Goal: Task Accomplishment & Management: Use online tool/utility

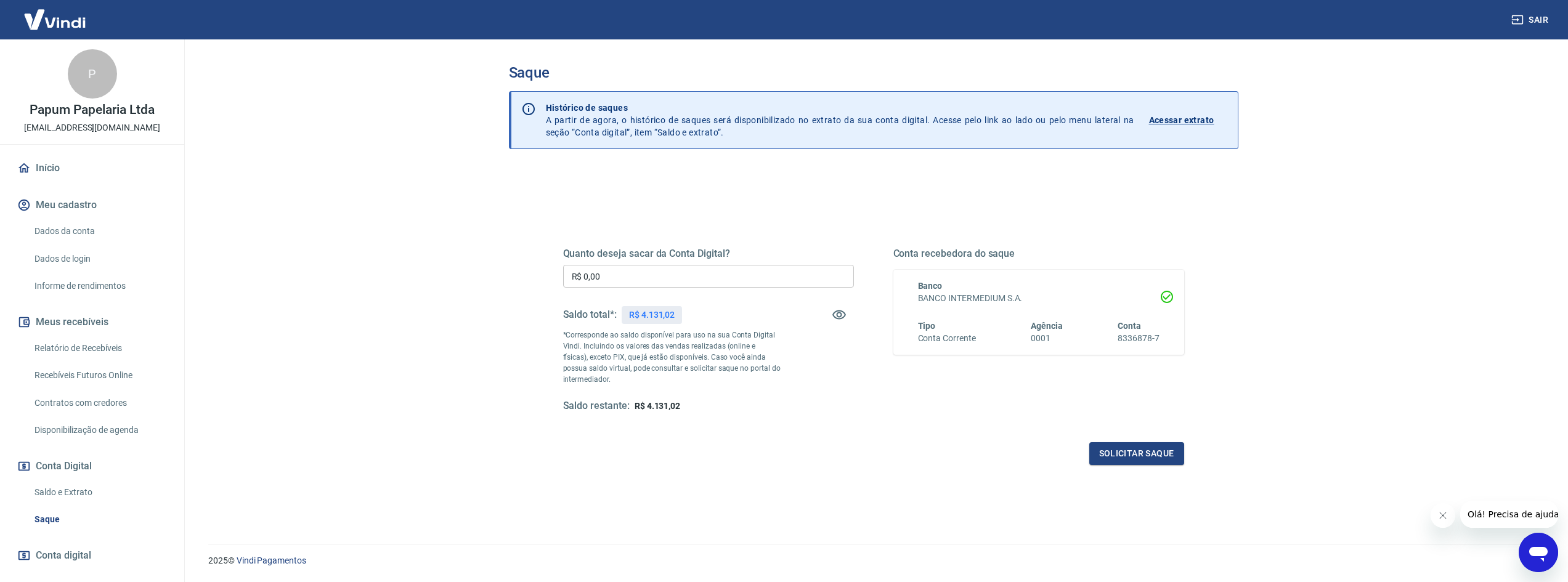
click at [644, 273] on input "R$ 0,00" at bounding box center [709, 276] width 291 height 23
type input "R$ 1.000,00"
click at [1127, 453] on button "Solicitar saque" at bounding box center [1136, 453] width 95 height 23
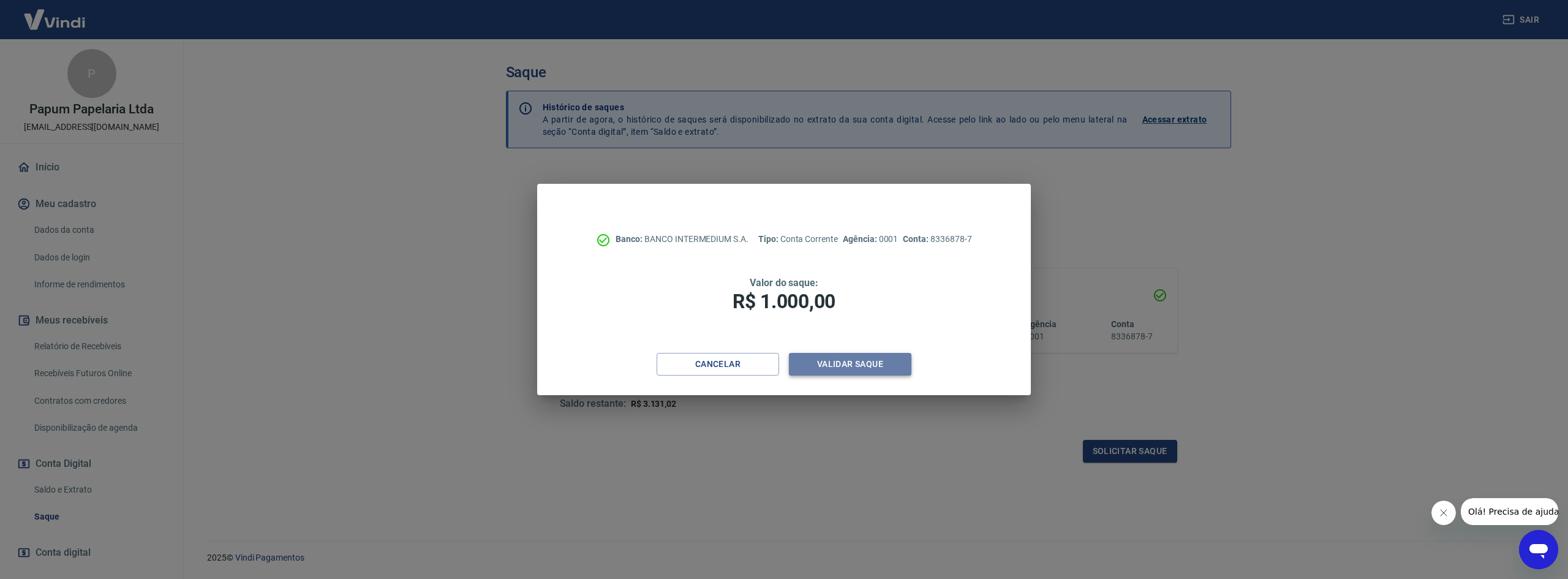
click at [837, 360] on button "Validar saque" at bounding box center [850, 364] width 123 height 23
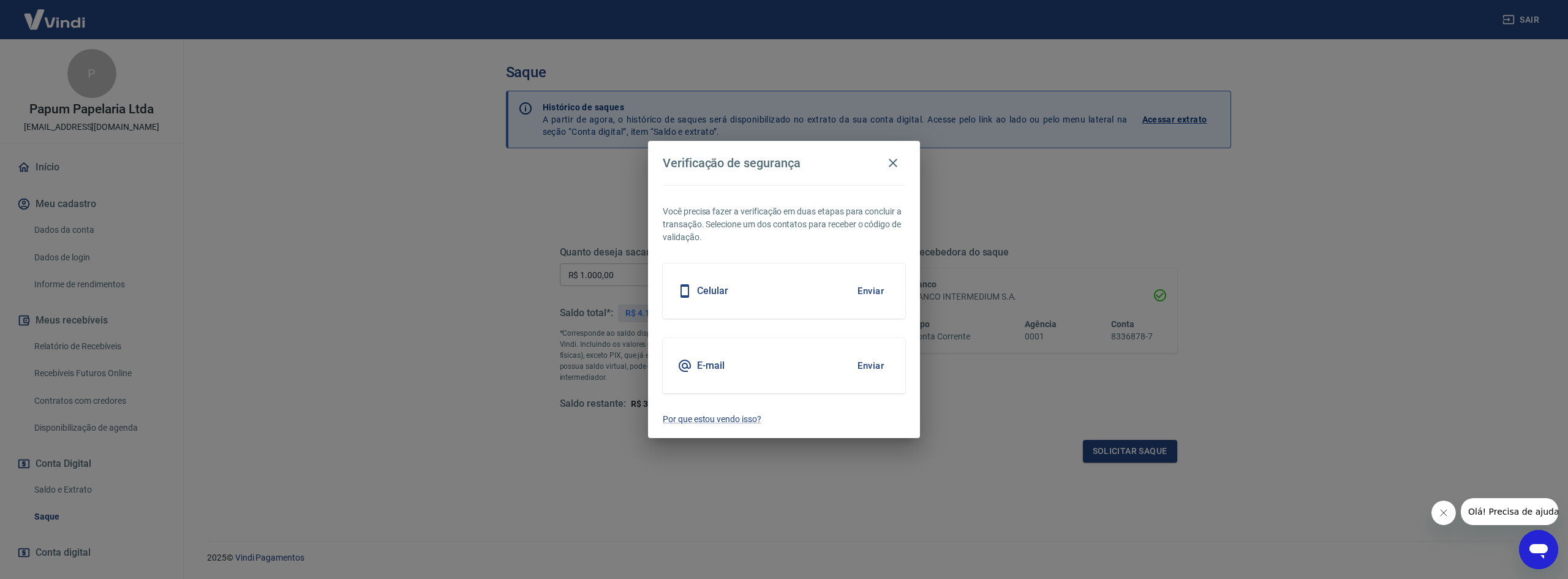
click at [870, 291] on button "Enviar" at bounding box center [871, 290] width 39 height 26
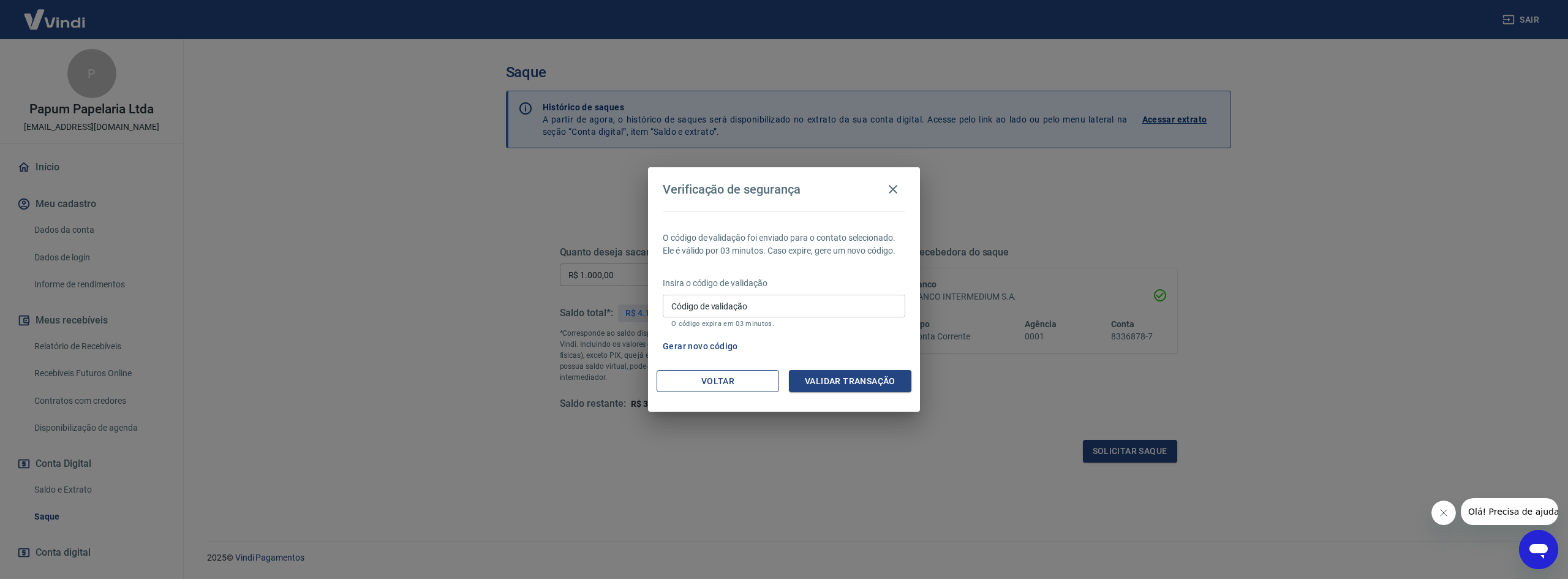
click at [746, 382] on button "Voltar" at bounding box center [718, 381] width 123 height 23
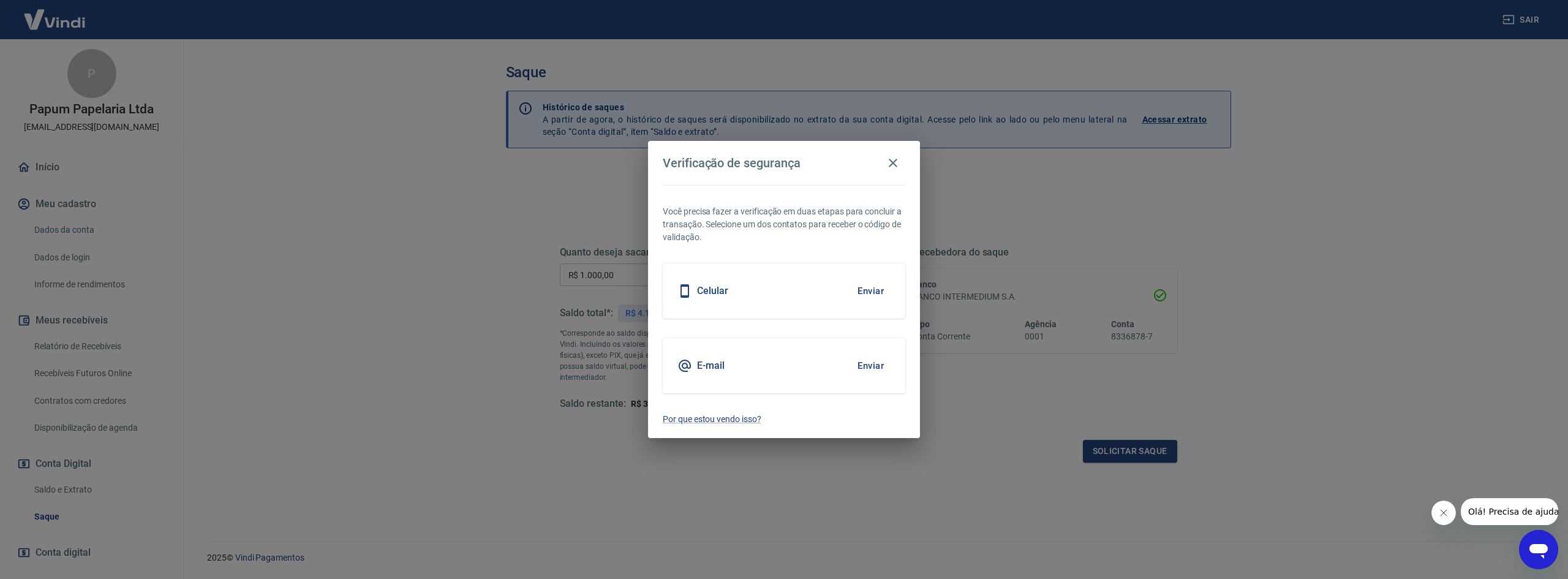
click at [873, 363] on button "Enviar" at bounding box center [871, 366] width 39 height 26
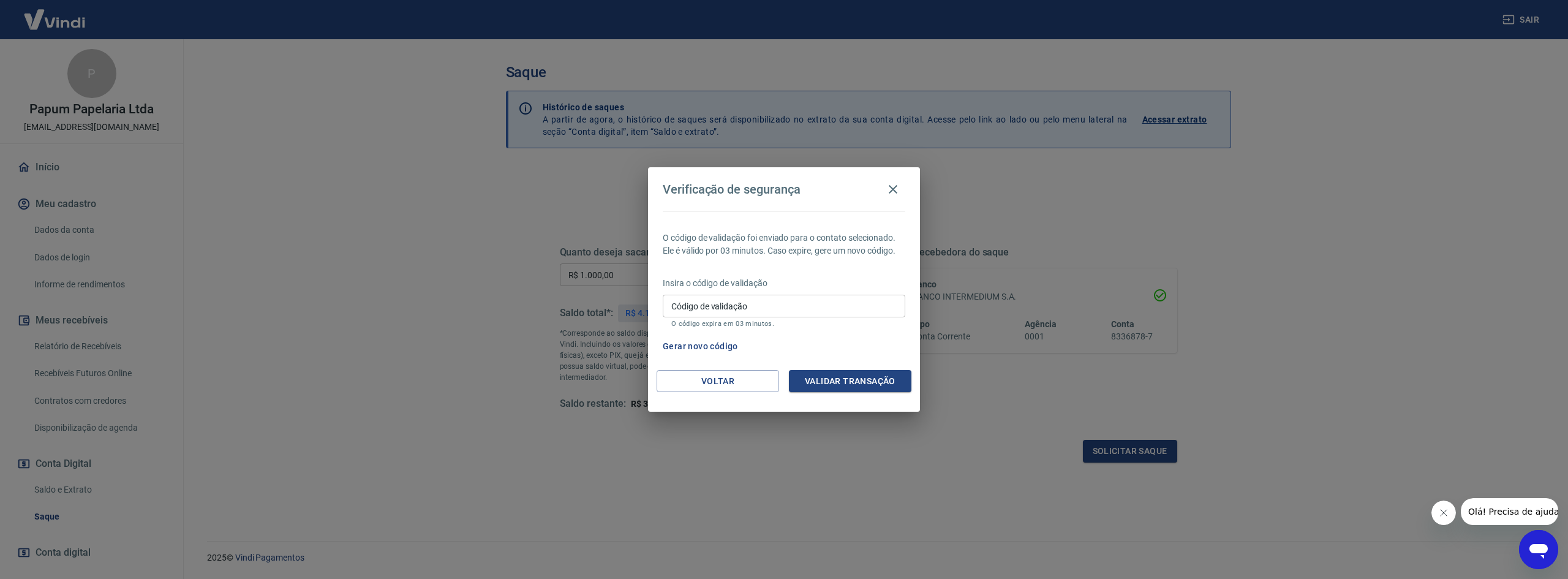
click at [751, 303] on input "Código de validação" at bounding box center [784, 306] width 243 height 23
click at [1543, 552] on icon "Abrir janela de mensagens" at bounding box center [1538, 551] width 18 height 15
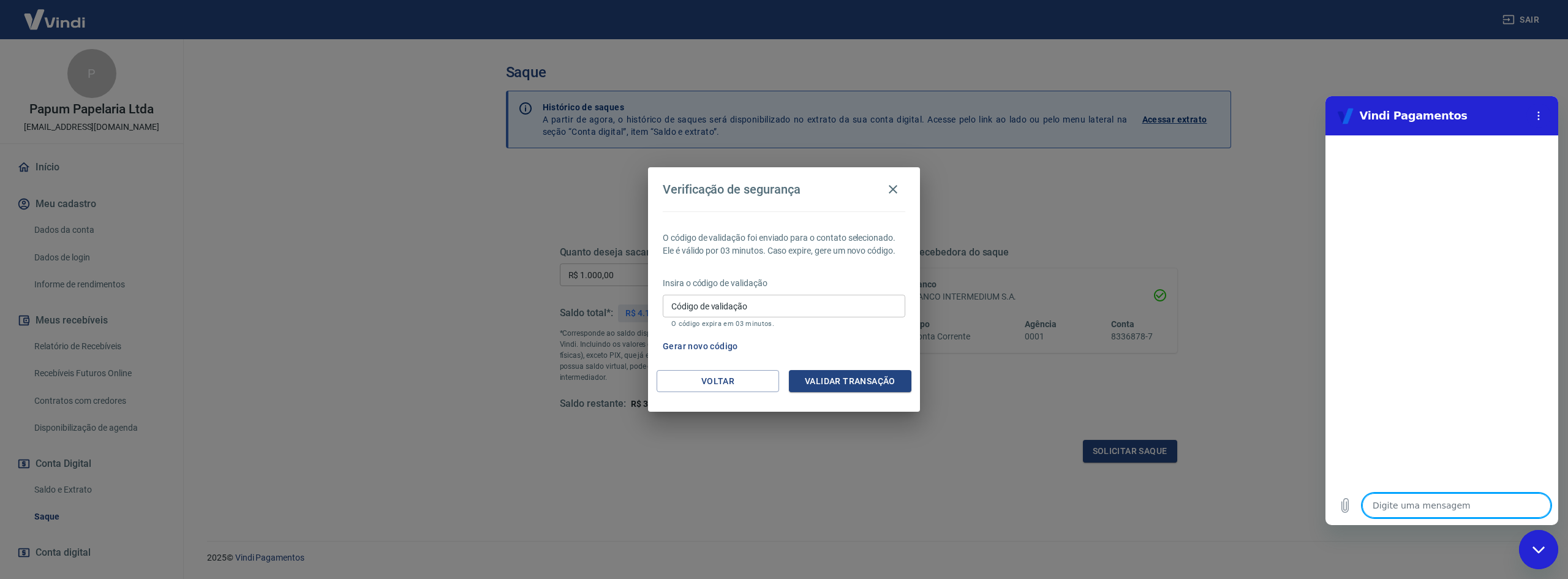
click at [1499, 512] on textarea at bounding box center [1457, 506] width 189 height 25
type textarea "n"
type textarea "x"
type textarea "nã"
type textarea "x"
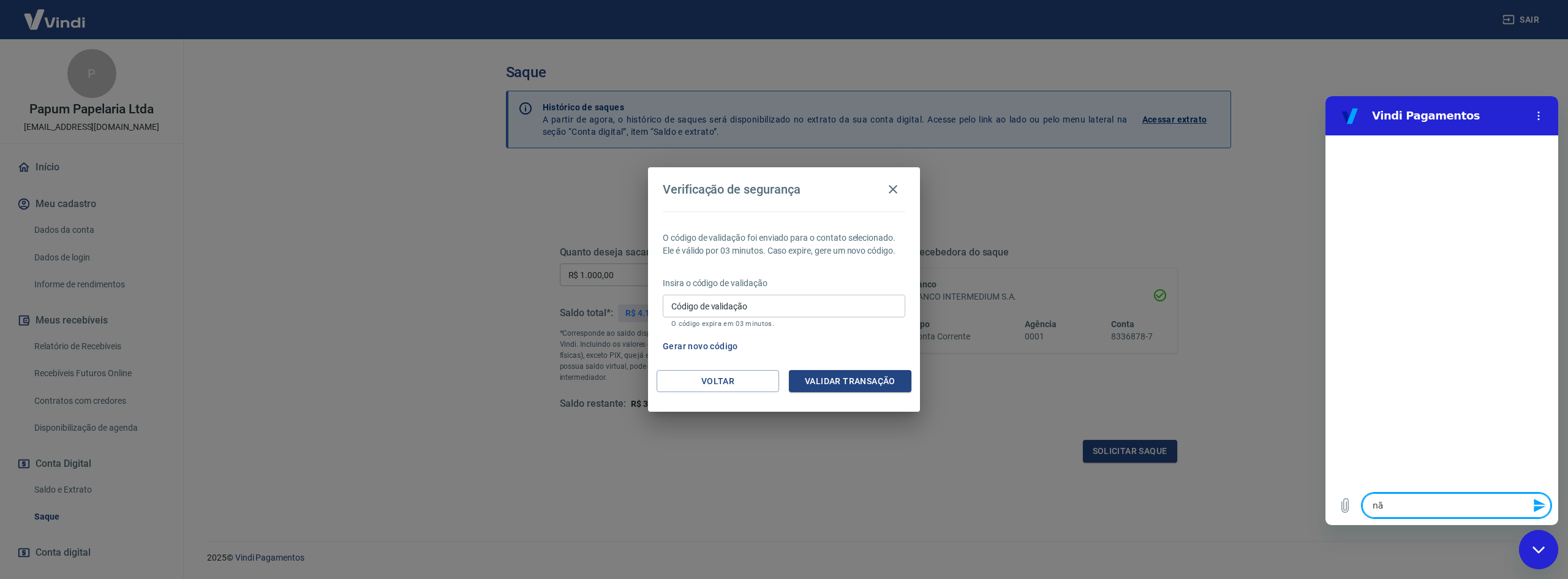
type textarea "não"
type textarea "x"
type textarea "não"
type textarea "x"
type textarea "não c"
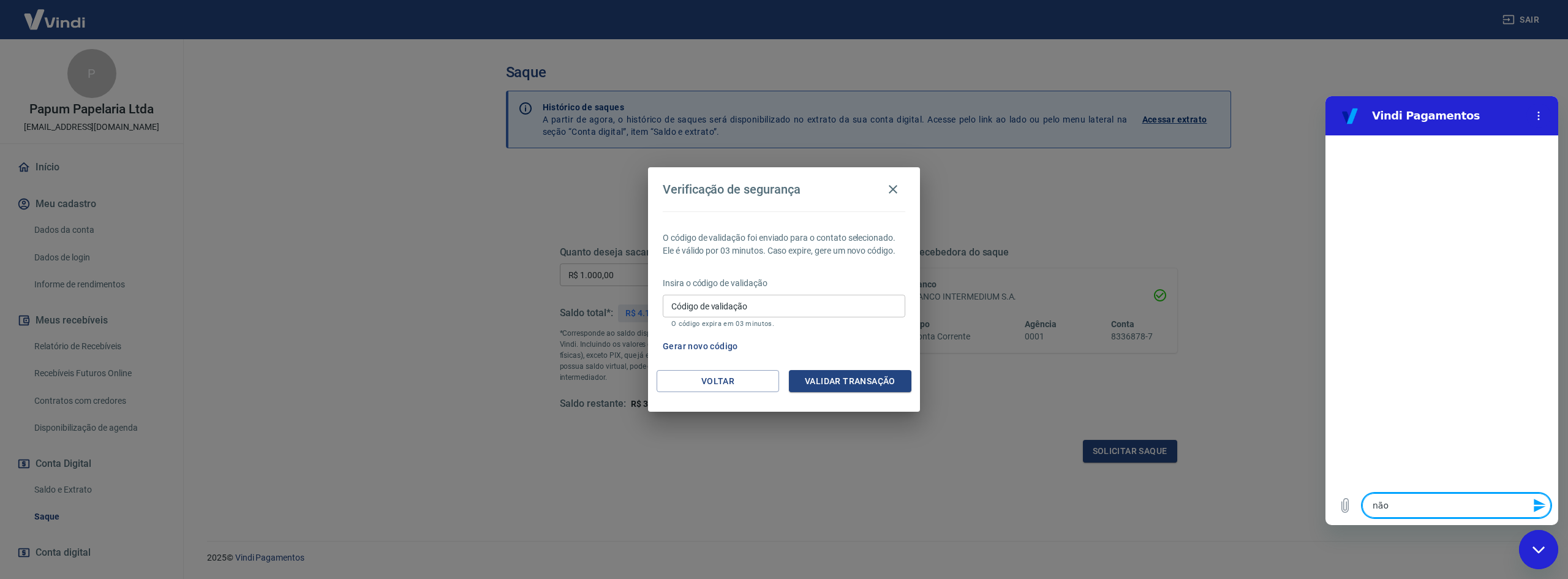
type textarea "x"
type textarea "não co"
type textarea "x"
type textarea "não con"
type textarea "x"
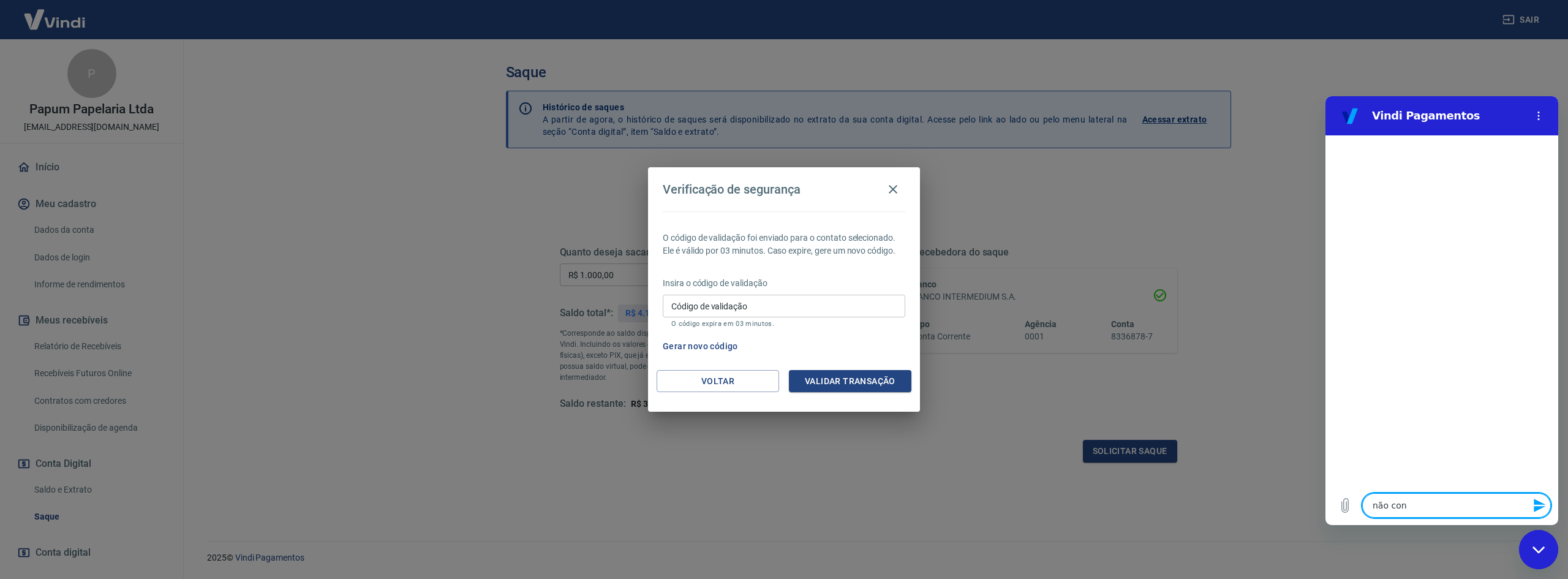
type textarea "não cons"
type textarea "x"
type textarea "não consi"
type textarea "x"
type textarea "não consif"
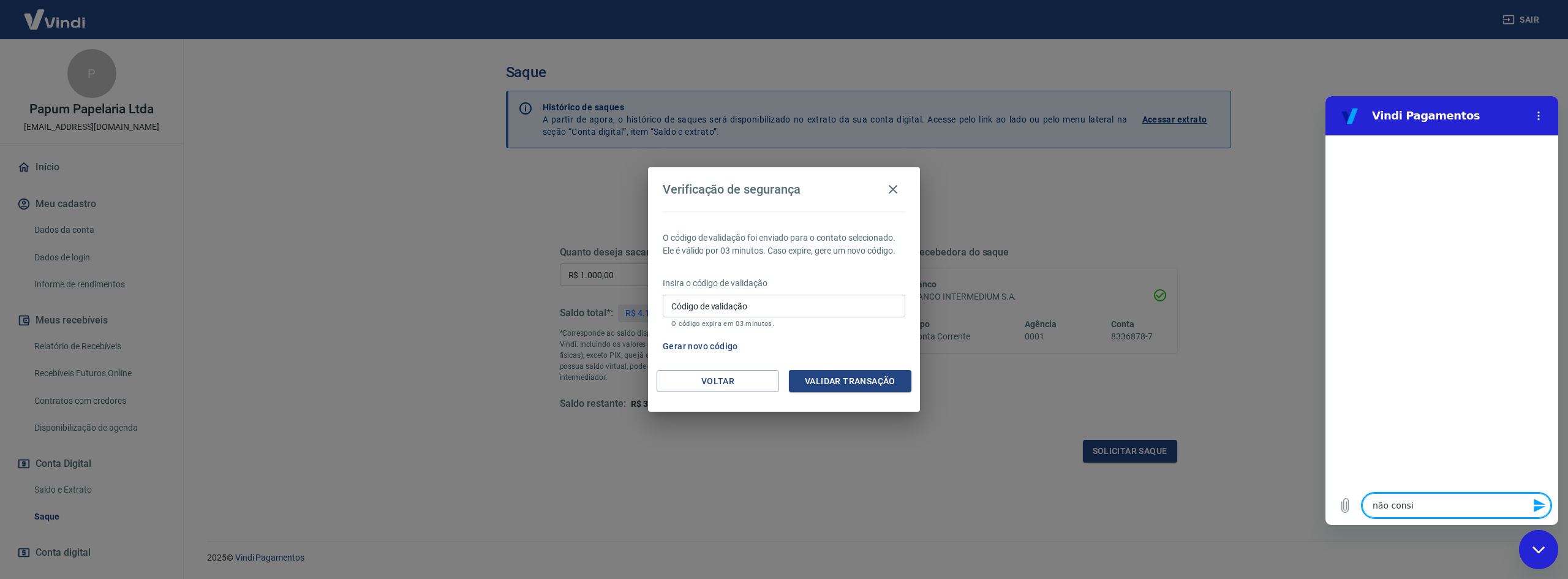
type textarea "x"
type textarea "não consifo"
type textarea "x"
type textarea "não consifo"
type textarea "x"
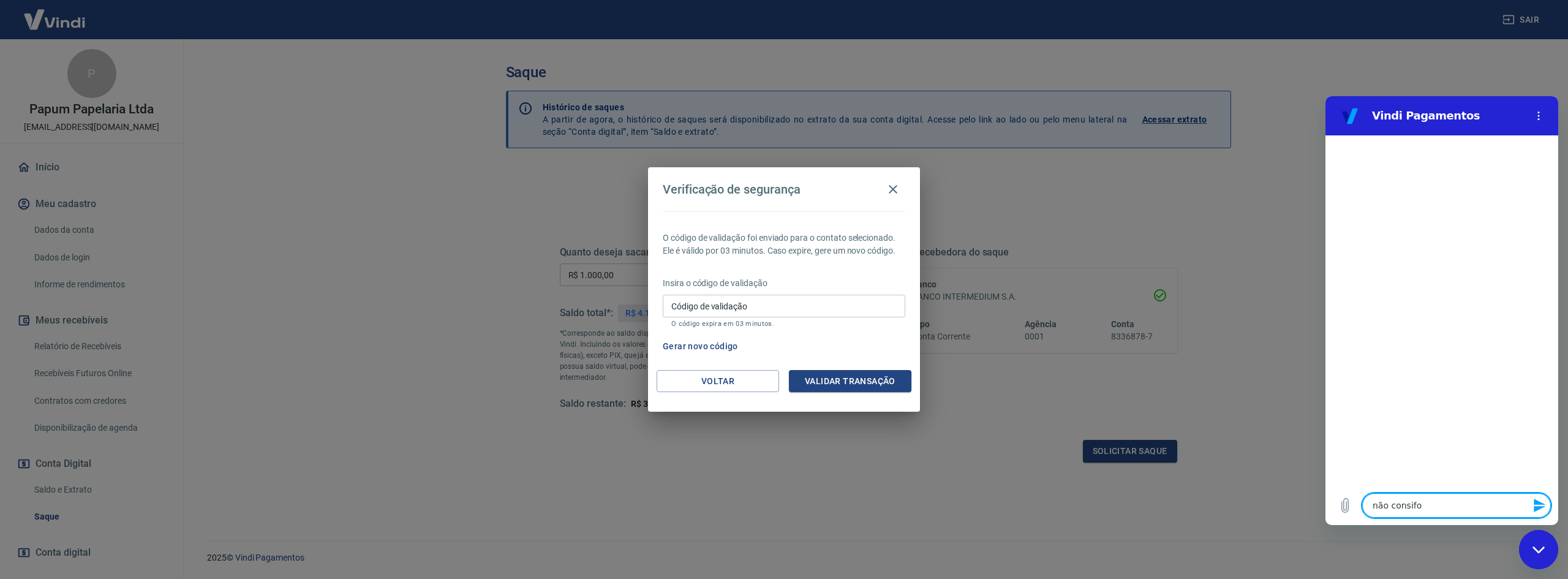
type textarea "não consifo f"
type textarea "x"
type textarea "não consifo fa"
type textarea "x"
type textarea "não consifo faz"
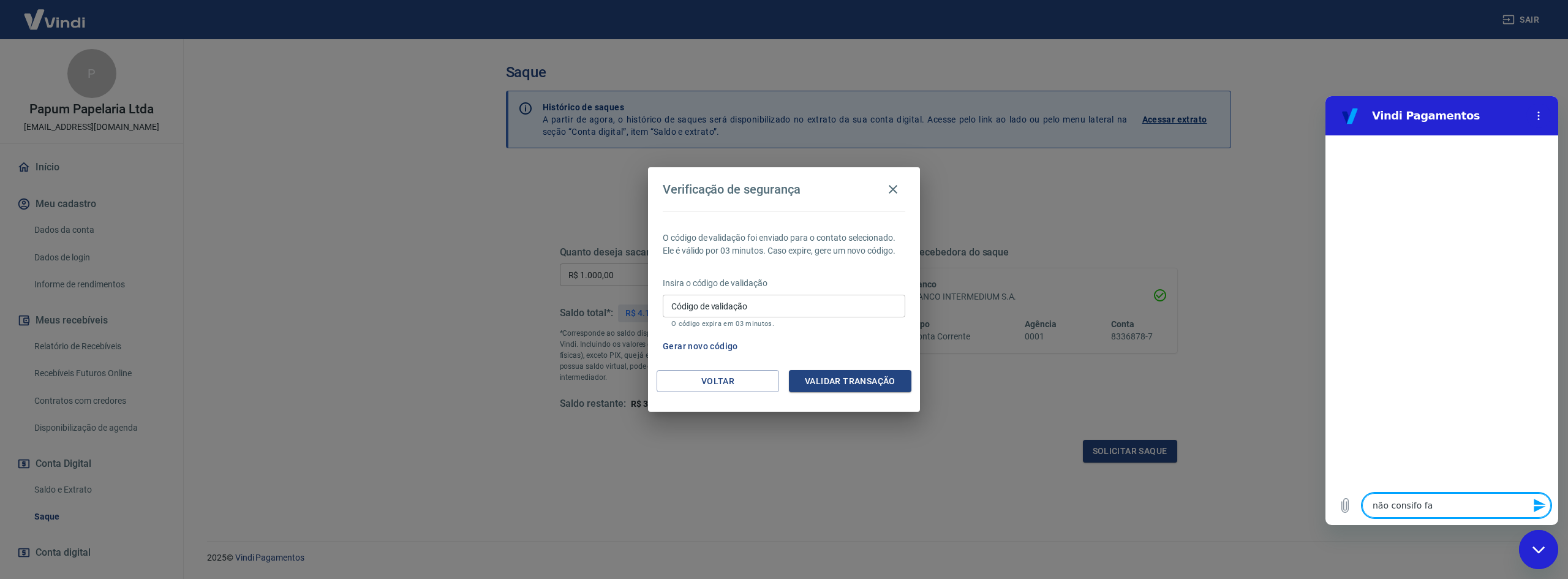
type textarea "x"
type textarea "não consifo faze"
type textarea "x"
type textarea "não consifo fazer"
type textarea "x"
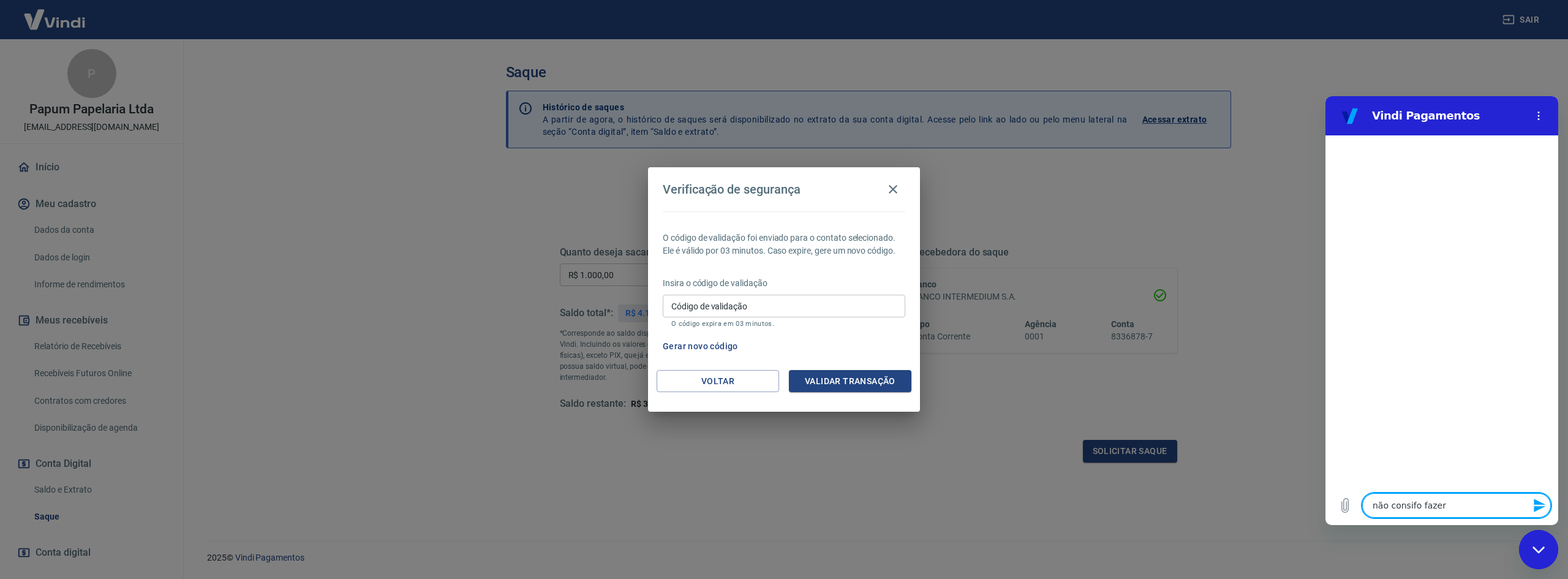
type textarea "não consifo fazer"
type textarea "x"
type textarea "não consifo fazer s"
type textarea "x"
type textarea "não consifo fazer sa"
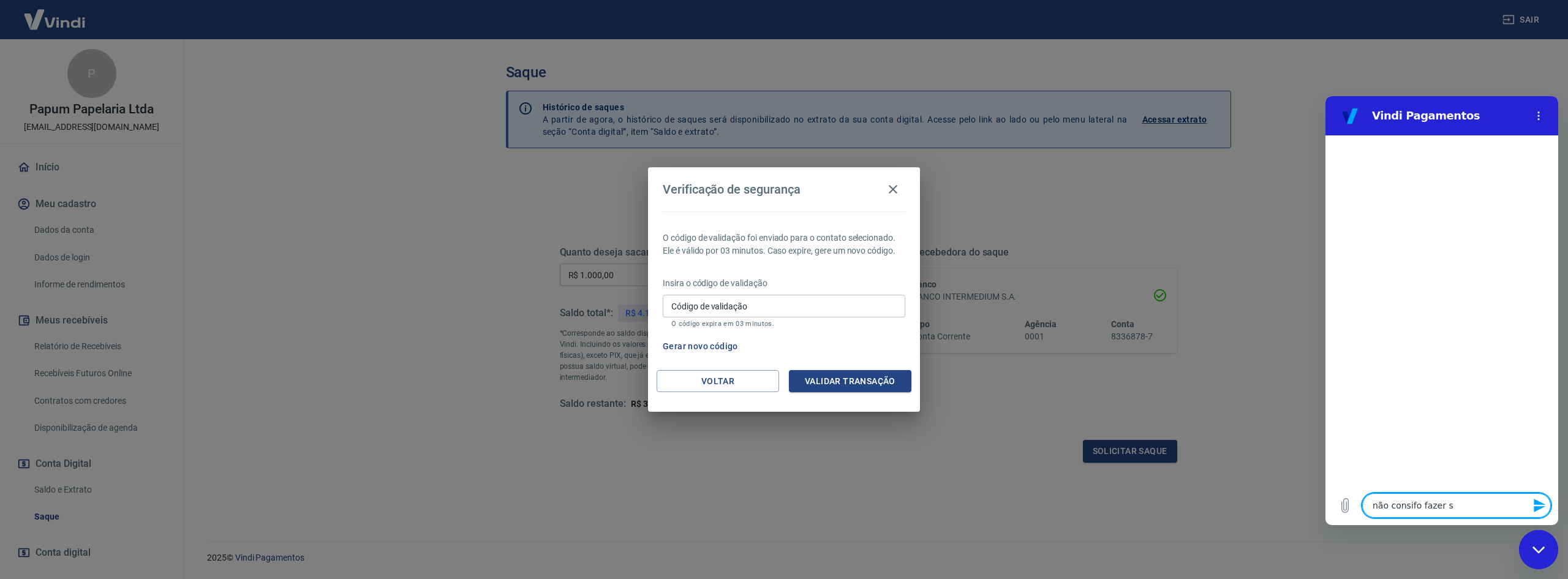
type textarea "x"
type textarea "não consifo fazer saq"
type textarea "x"
type textarea "não consifo fazer saqu"
type textarea "x"
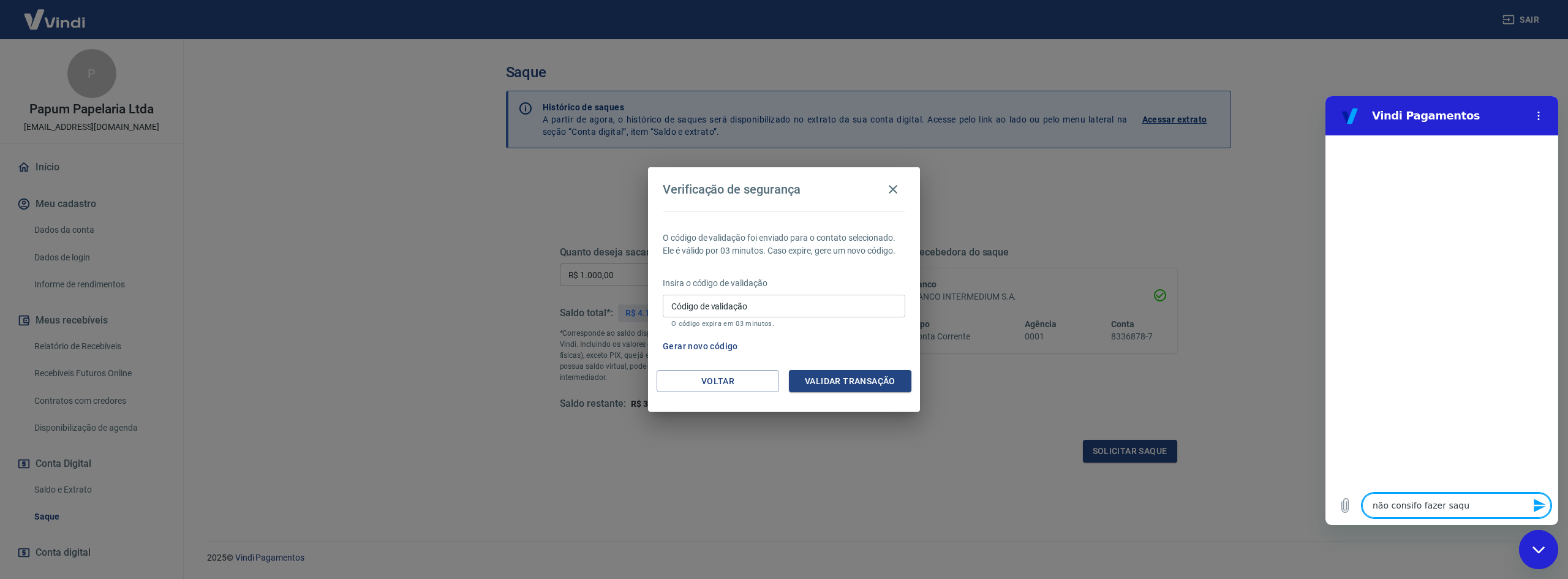
type textarea "não consifo fazer saque"
type textarea "x"
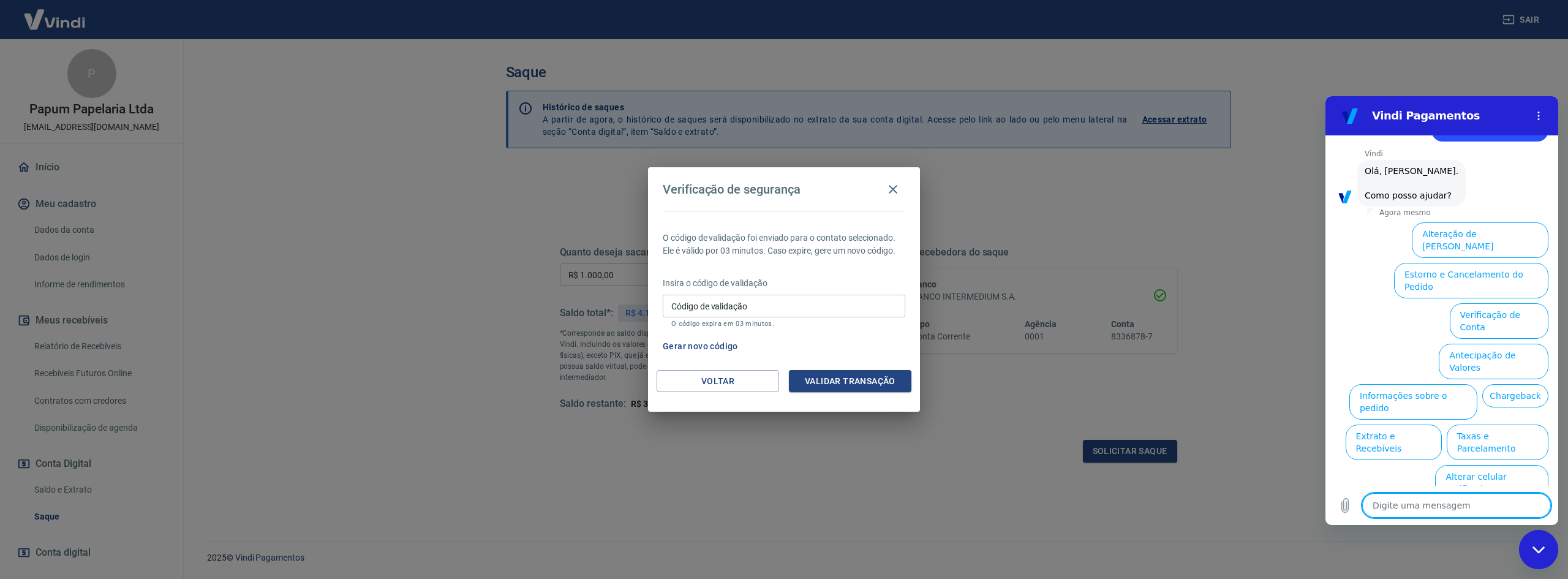
scroll to position [41, 0]
click at [1516, 343] on button "Antecipação de Valores" at bounding box center [1493, 360] width 110 height 36
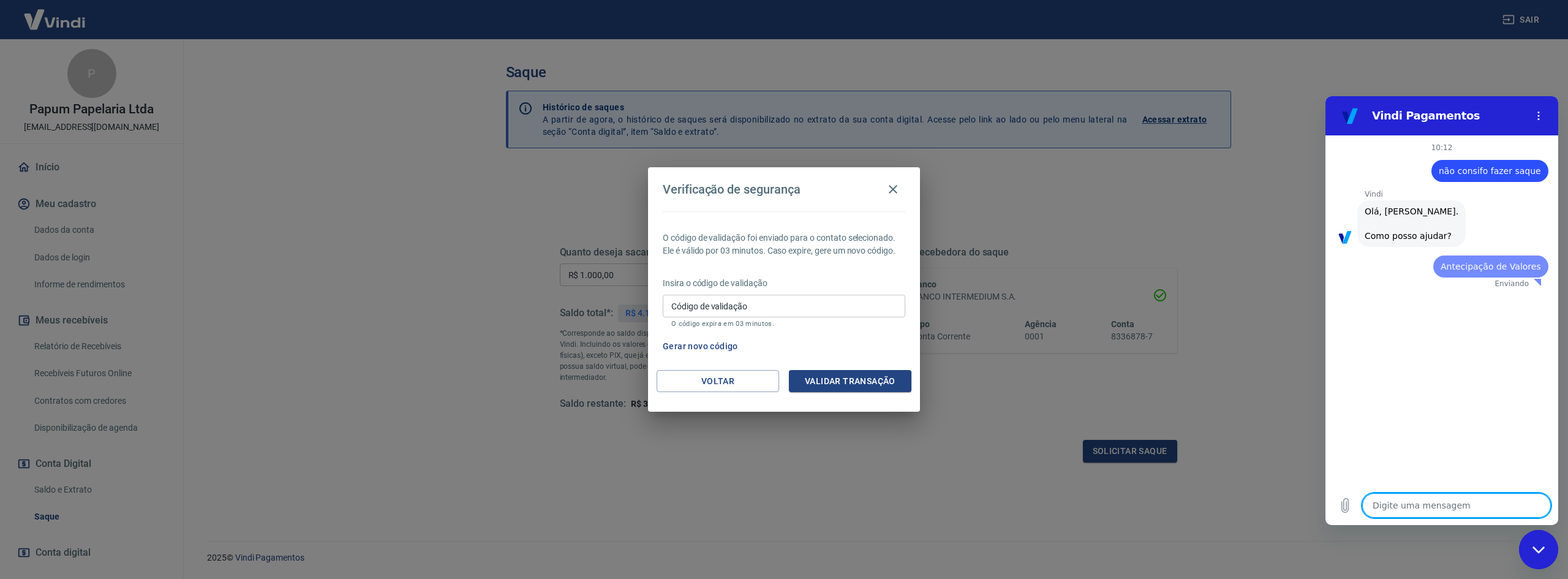
scroll to position [0, 0]
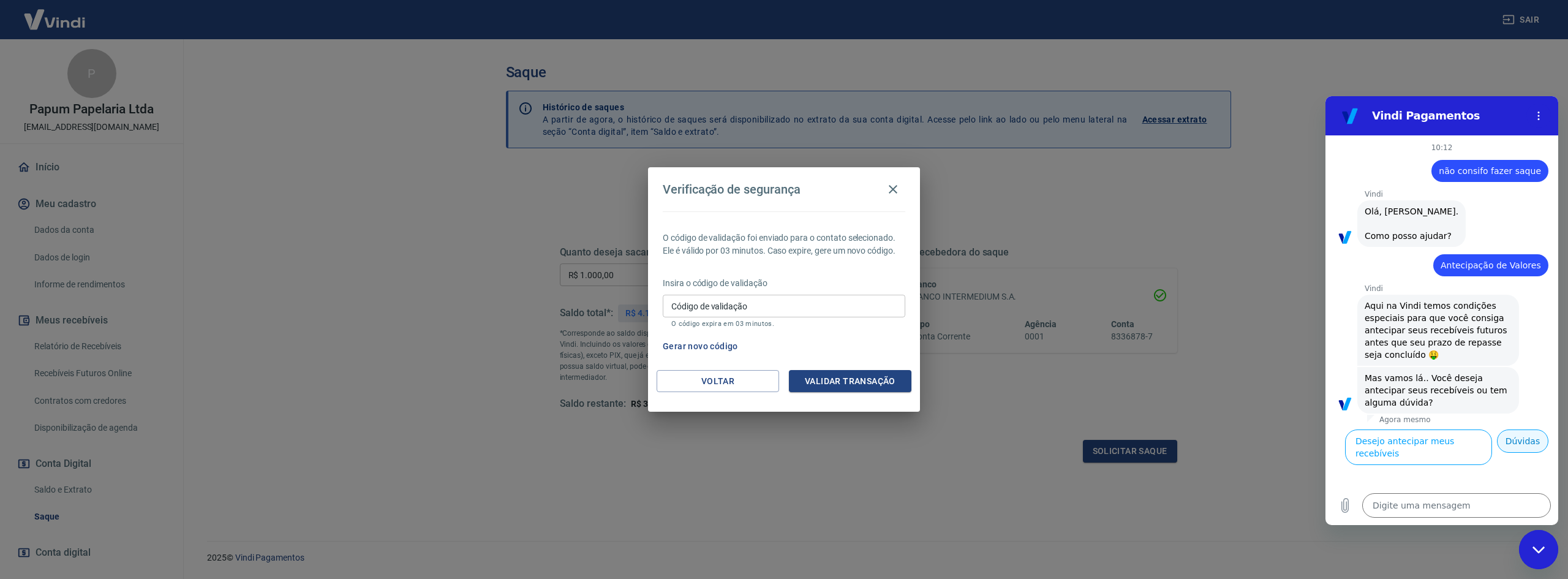
click at [1518, 453] on button "Dúvidas" at bounding box center [1523, 441] width 51 height 23
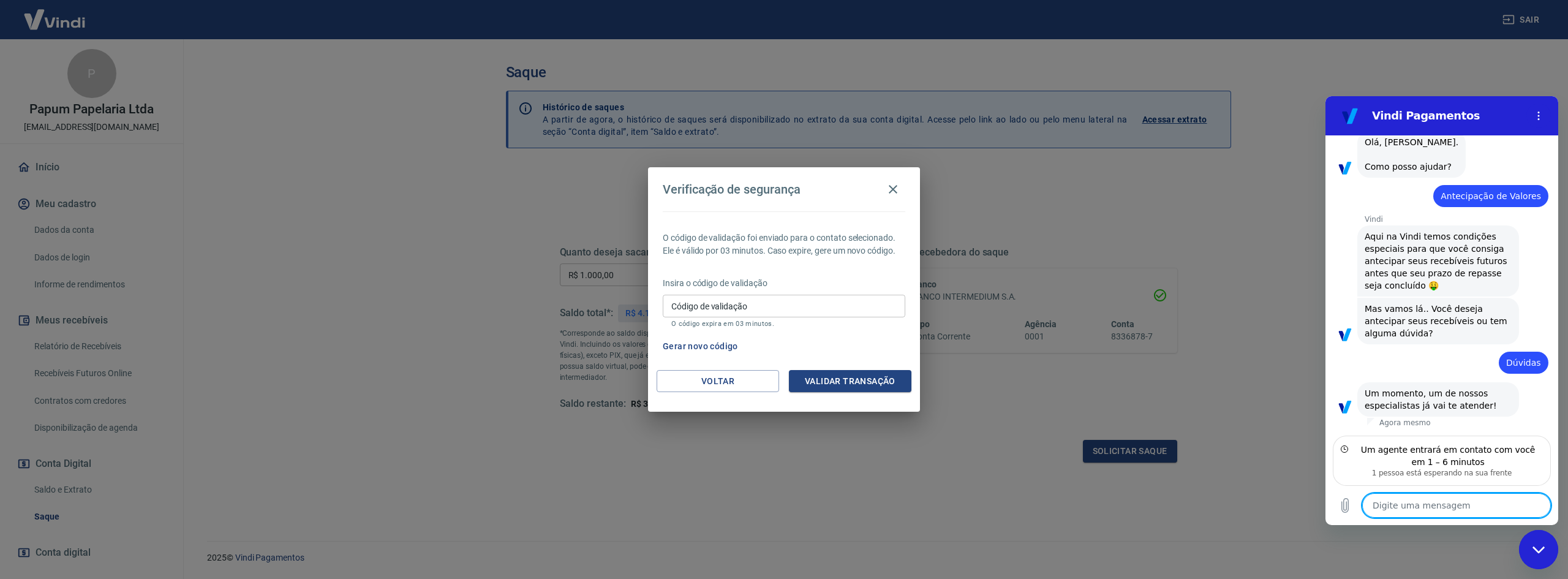
scroll to position [81, 0]
type textarea "x"
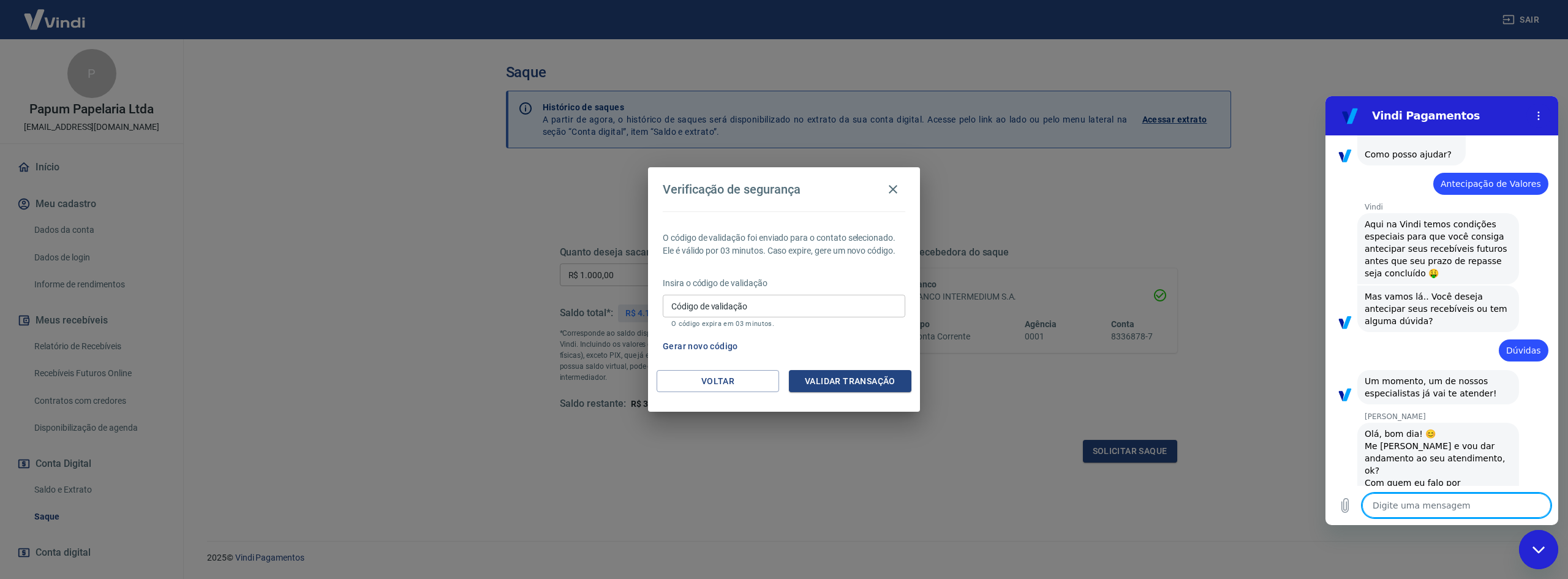
scroll to position [116, 0]
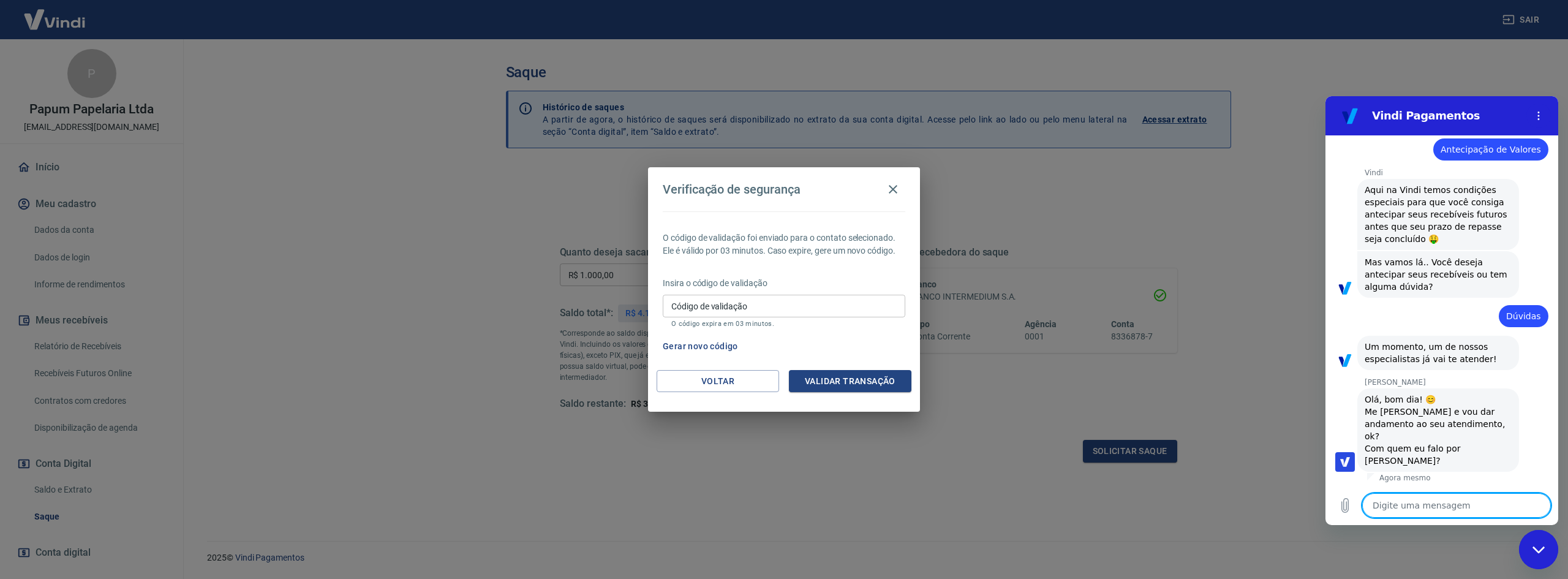
click at [1405, 504] on textarea at bounding box center [1457, 506] width 189 height 25
type textarea "o"
type textarea "x"
type textarea "ol"
type textarea "x"
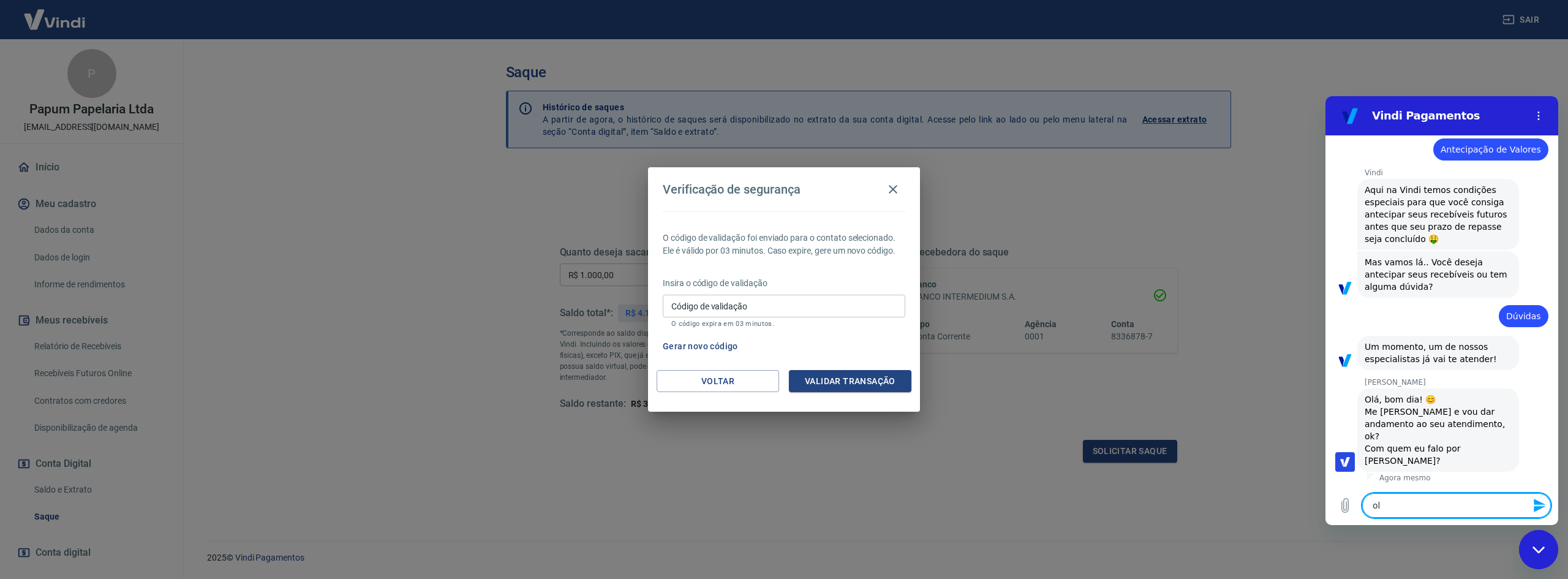
type textarea "olá"
type textarea "x"
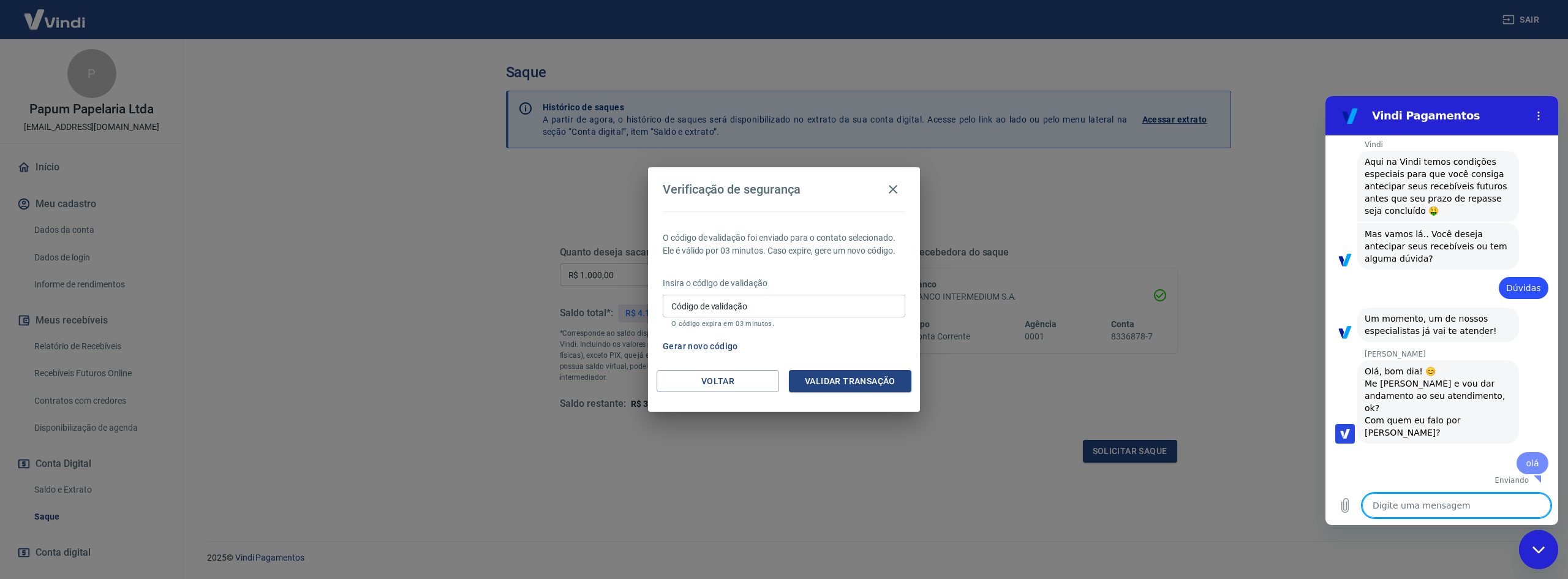
type textarea "x"
type textarea "S"
type textarea "x"
type textarea "So"
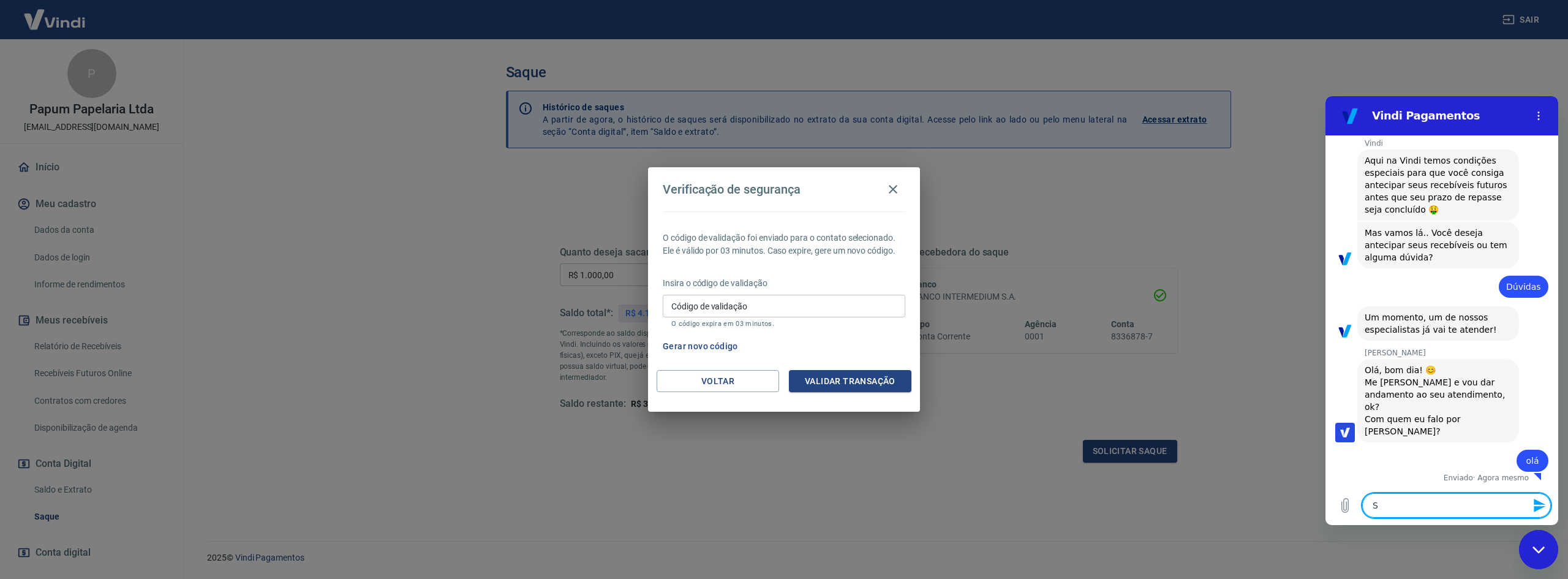
type textarea "x"
type textarea "Sou"
type textarea "x"
type textarea "Sou"
type textarea "x"
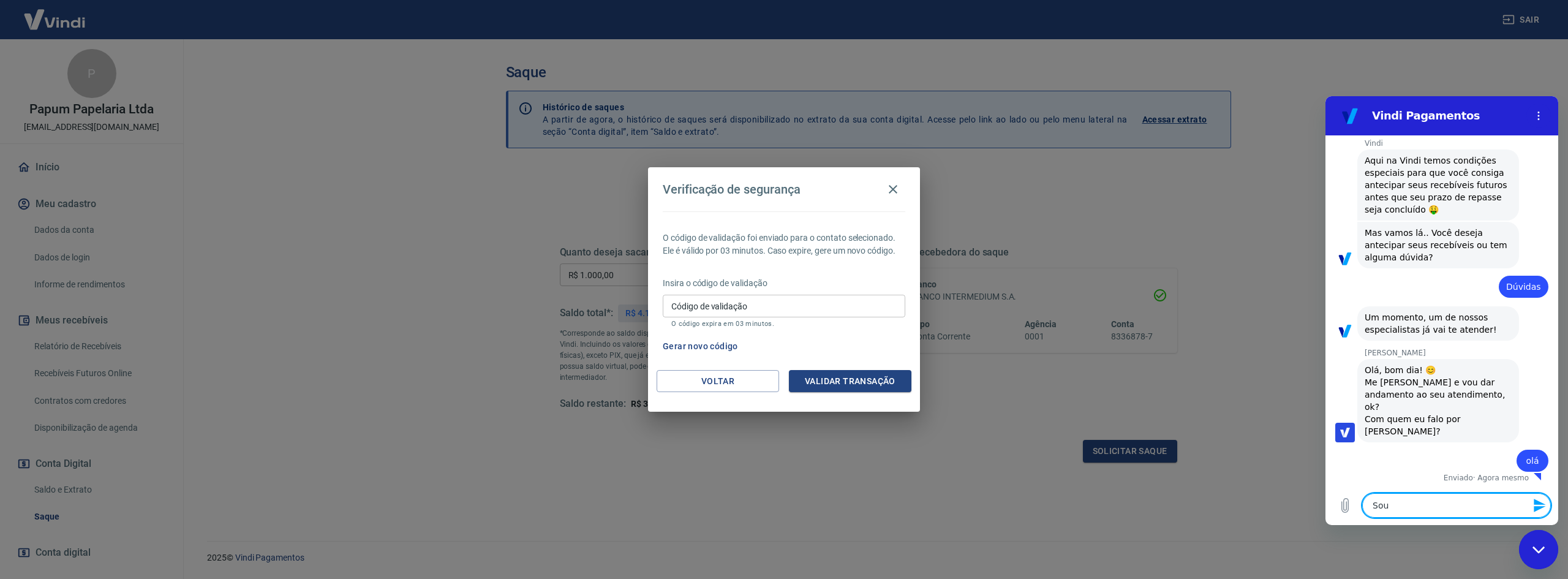
type textarea "Sou a"
type textarea "x"
type textarea "Sou a"
type textarea "x"
type textarea "Sou a F"
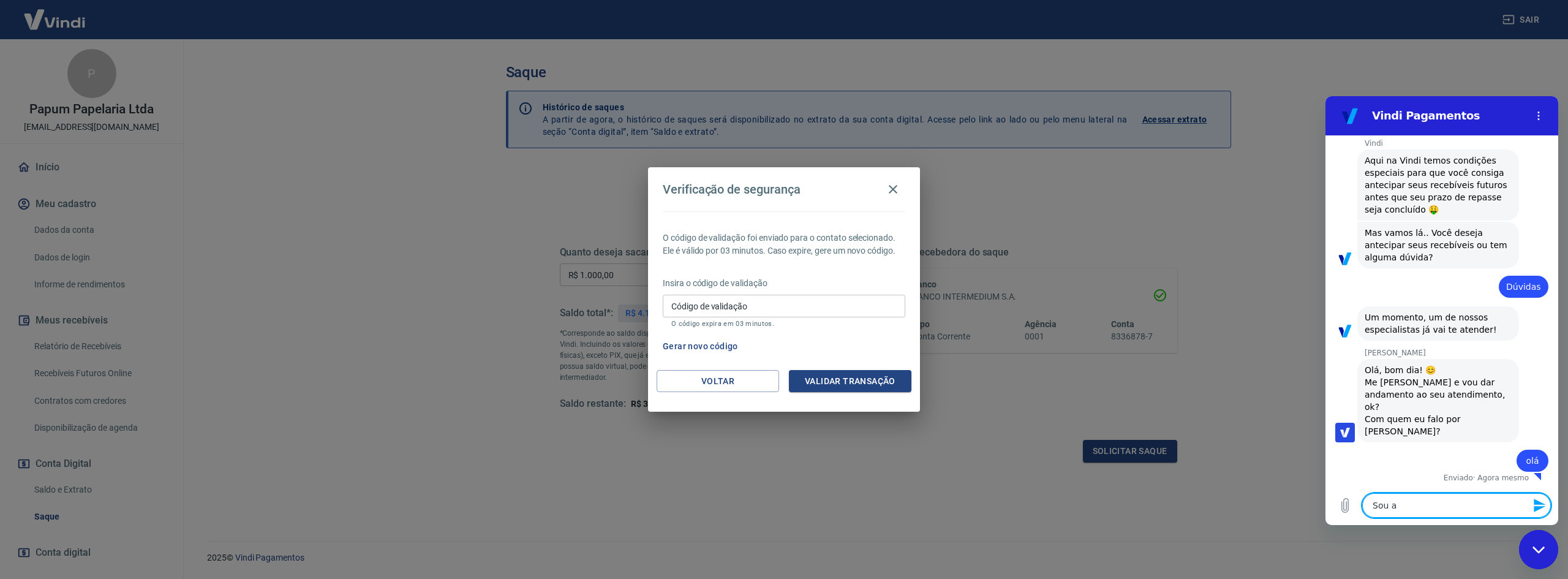
type textarea "x"
type textarea "Sou a Fr"
type textarea "x"
type textarea "Sou a Fra"
type textarea "x"
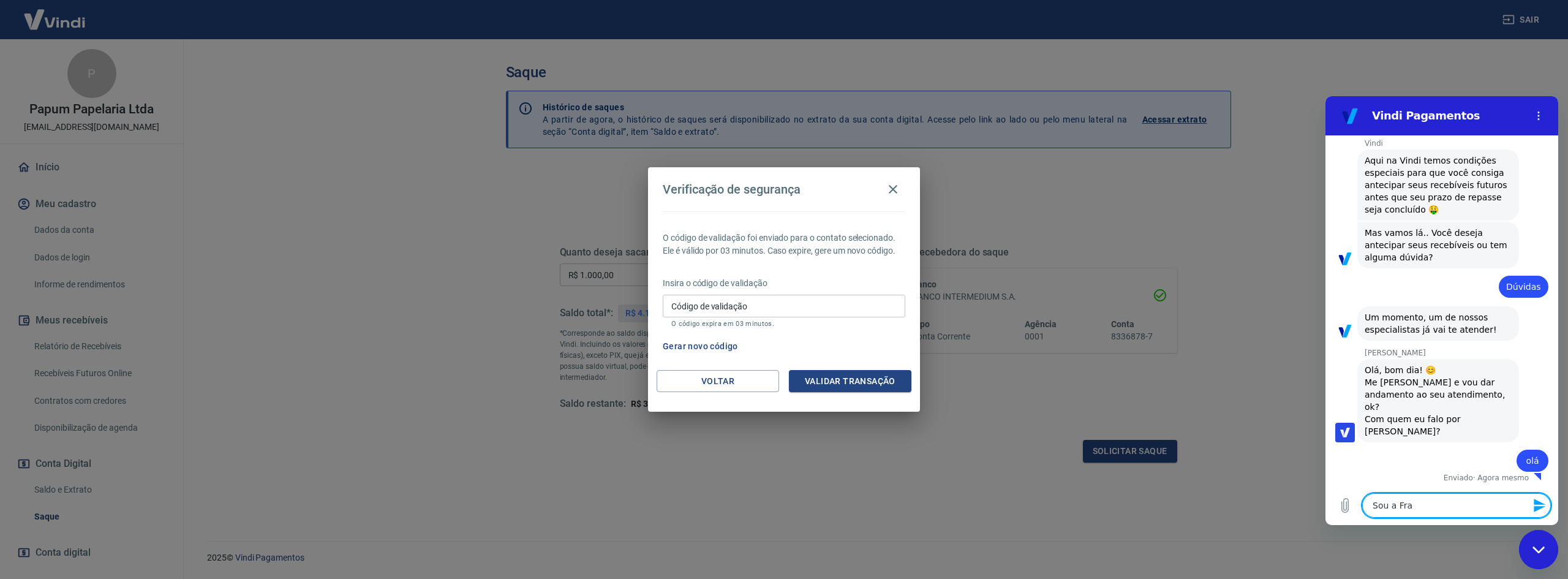
type textarea "Sou a Fran"
type textarea "x"
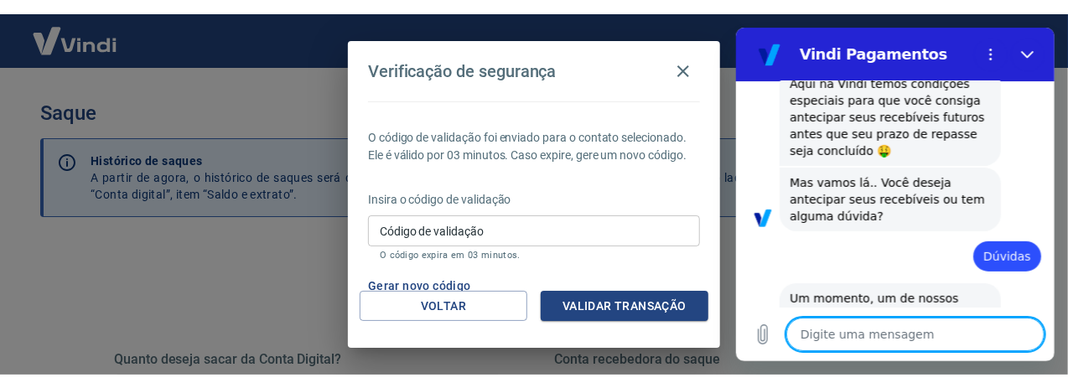
scroll to position [483, 0]
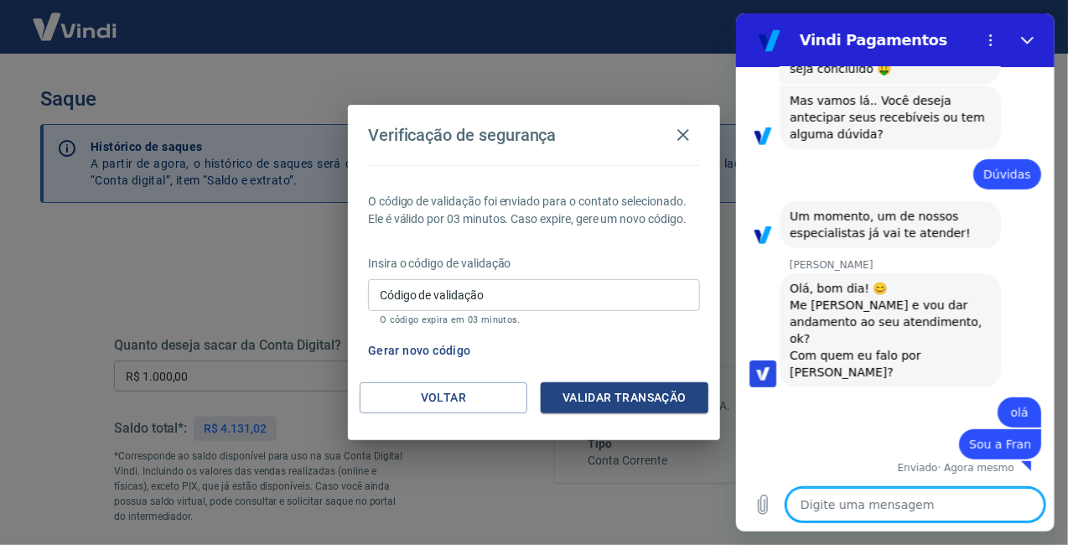
type textarea "x"
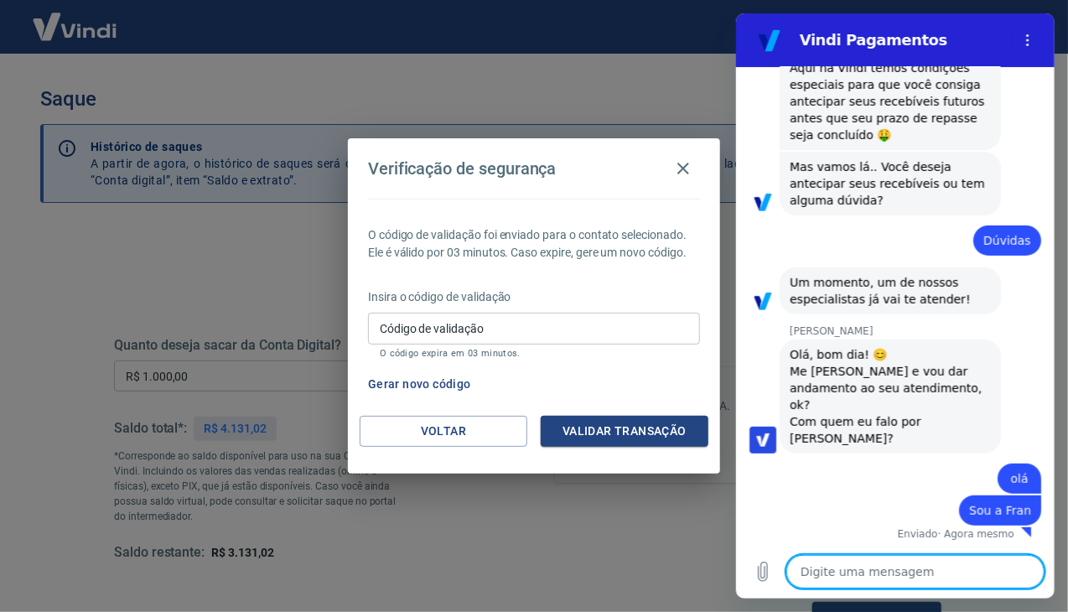
scroll to position [292, 0]
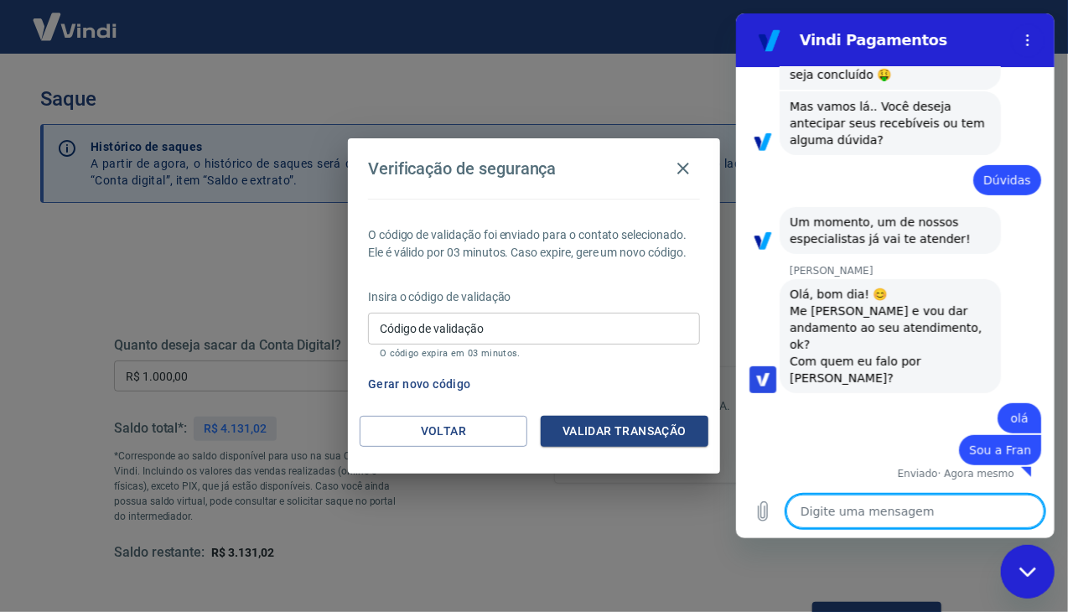
click at [883, 514] on textarea at bounding box center [914, 511] width 258 height 34
type textarea "e"
type textarea "x"
type textarea "es"
type textarea "x"
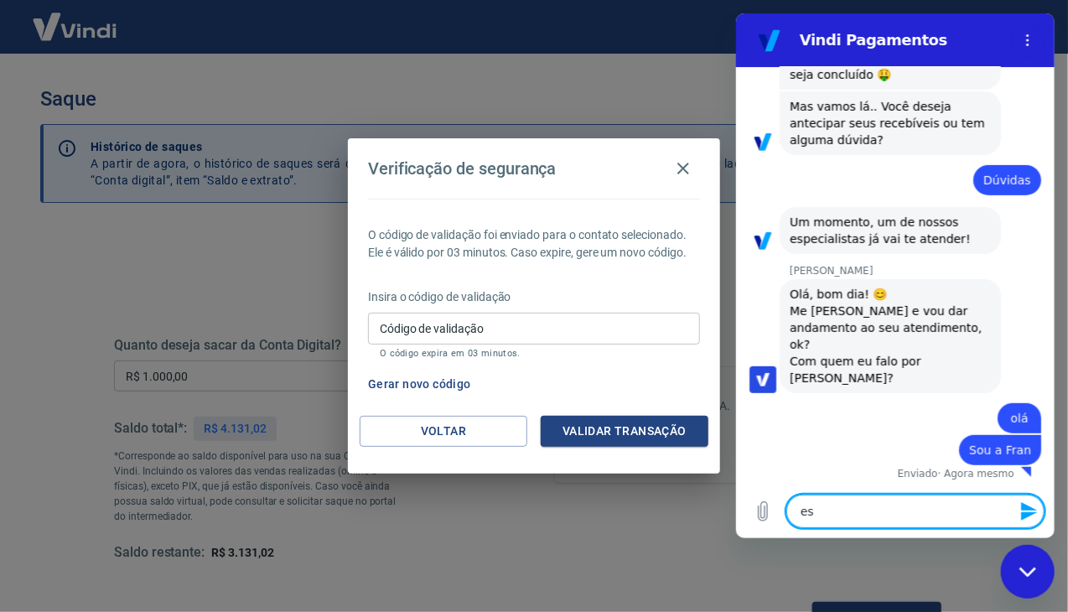
type textarea "est"
type textarea "x"
type textarea "esto"
type textarea "x"
type textarea "estou"
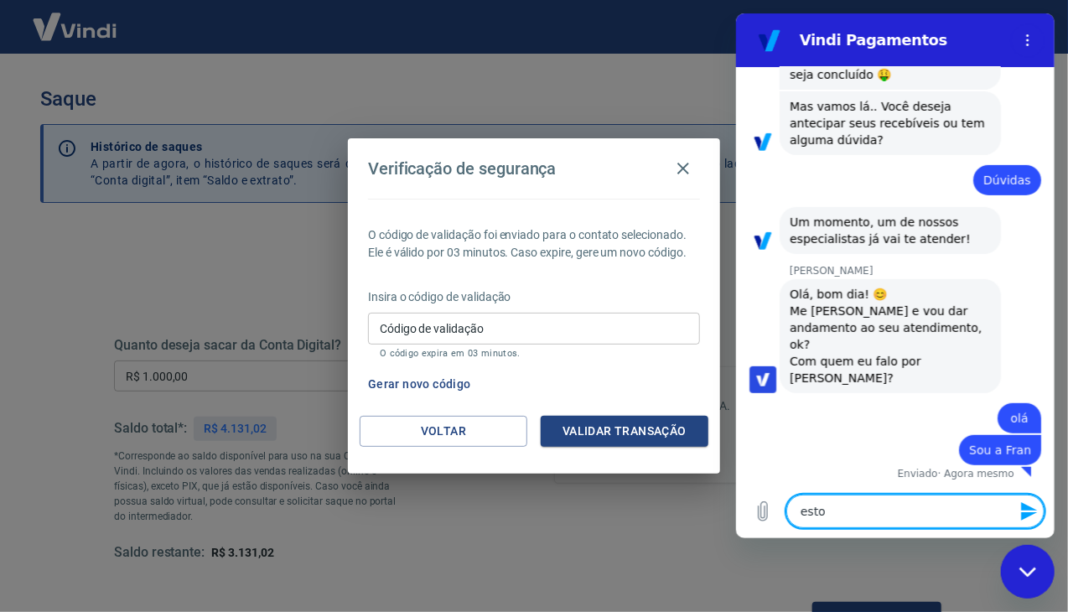
type textarea "x"
type textarea "estou"
type textarea "x"
type textarea "estou d"
type textarea "x"
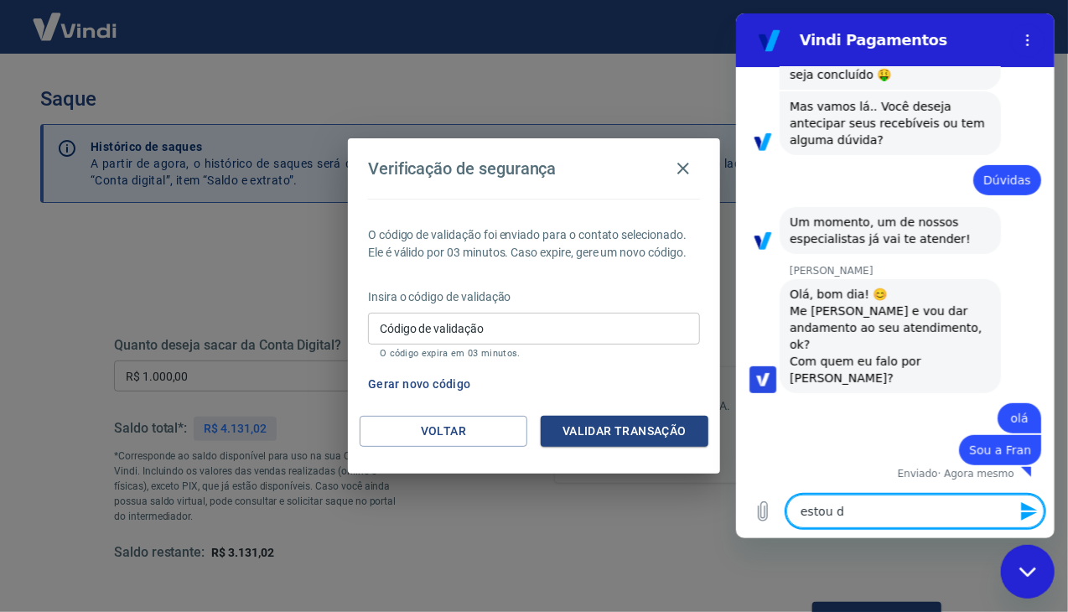
type textarea "estou de"
type textarea "x"
type textarea "estou des"
type textarea "x"
type textarea "estou desd"
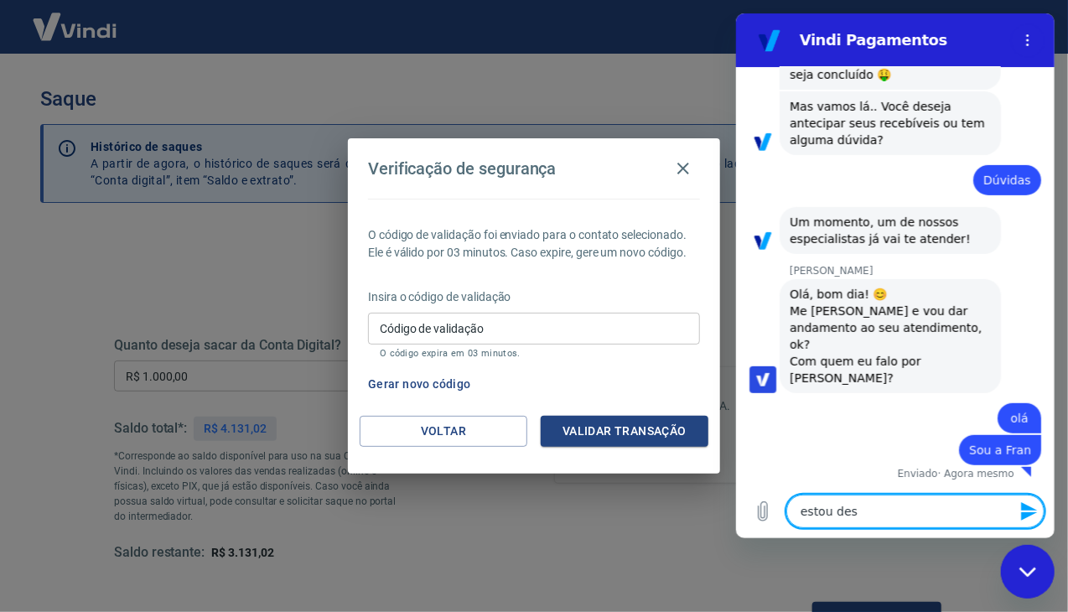
type textarea "x"
type textarea "estou desde"
type textarea "x"
type textarea "estou desde"
type textarea "x"
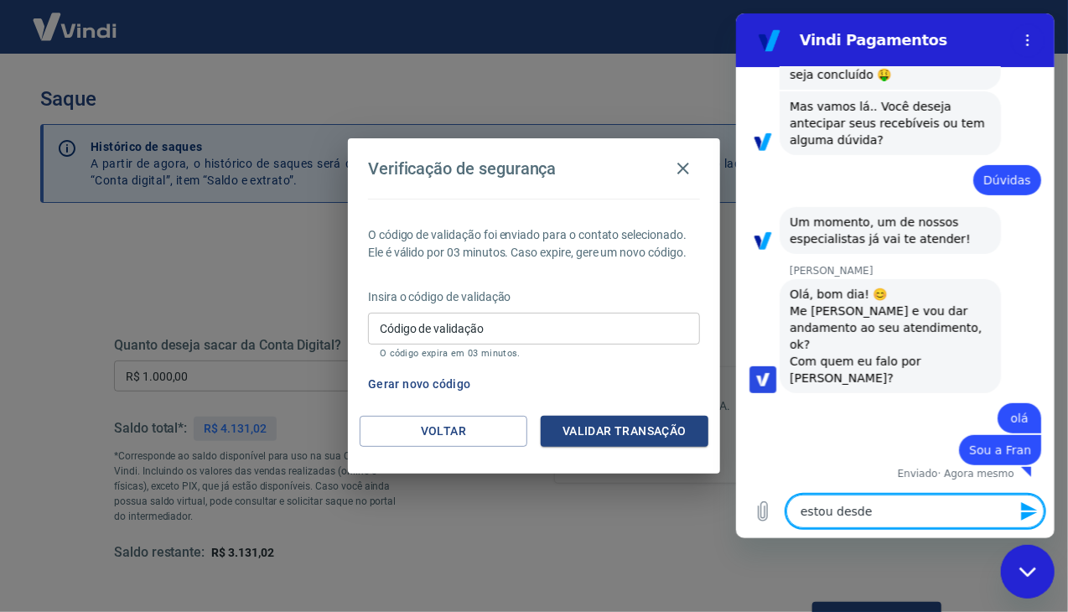
type textarea "estou desde o"
type textarea "x"
type textarea "estou desde on"
type textarea "x"
type textarea "estou desde [GEOGRAPHIC_DATA]"
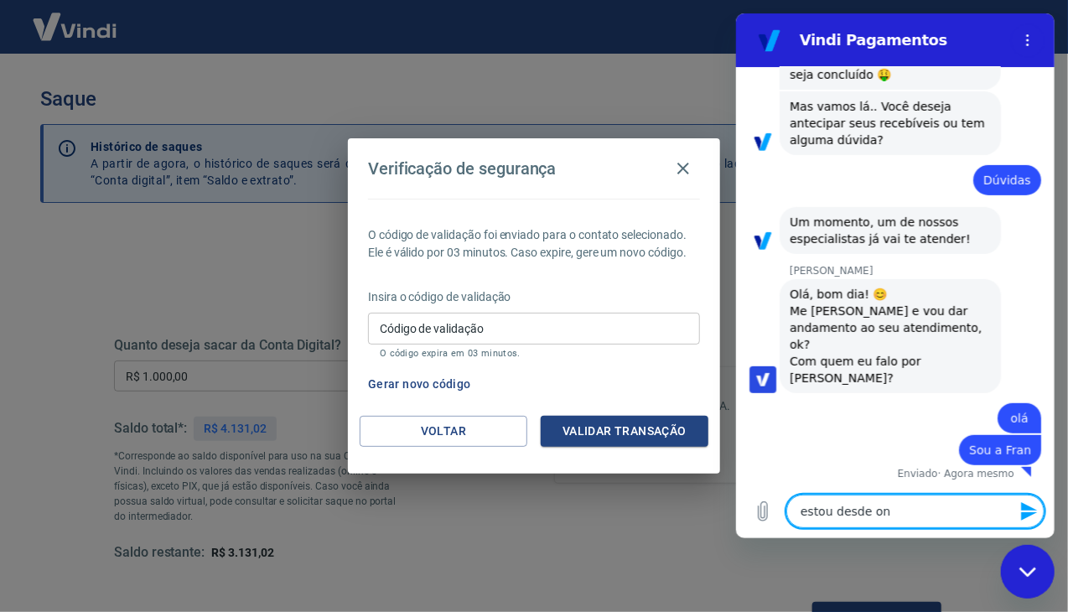
type textarea "x"
type textarea "estou desde [GEOGRAPHIC_DATA]"
type textarea "x"
type textarea "estou desde ontem"
type textarea "x"
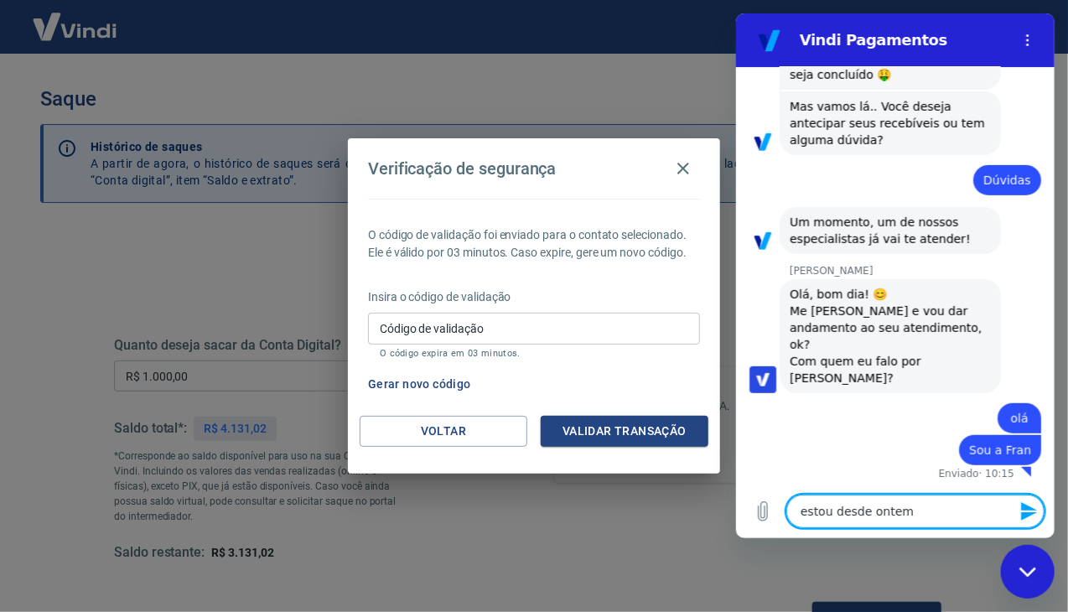
type textarea "estou desde ontem"
type textarea "x"
type textarea "estou desde ontem s"
type textarea "x"
type textarea "estou desde ontem se"
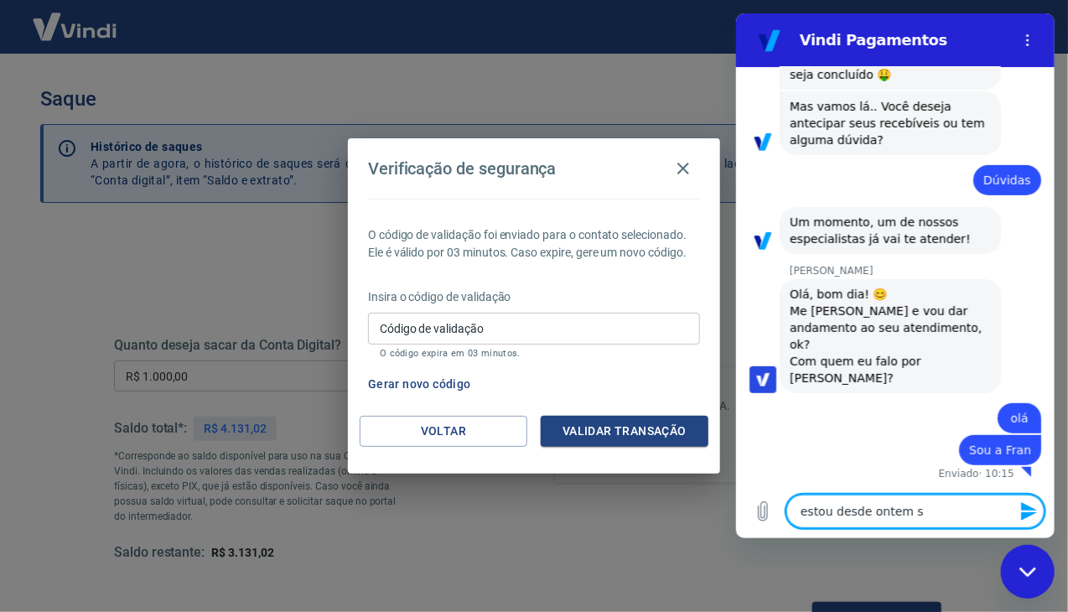
type textarea "x"
type textarea "estou desde ontem sem"
type textarea "x"
type textarea "estou desde ontem sem"
type textarea "x"
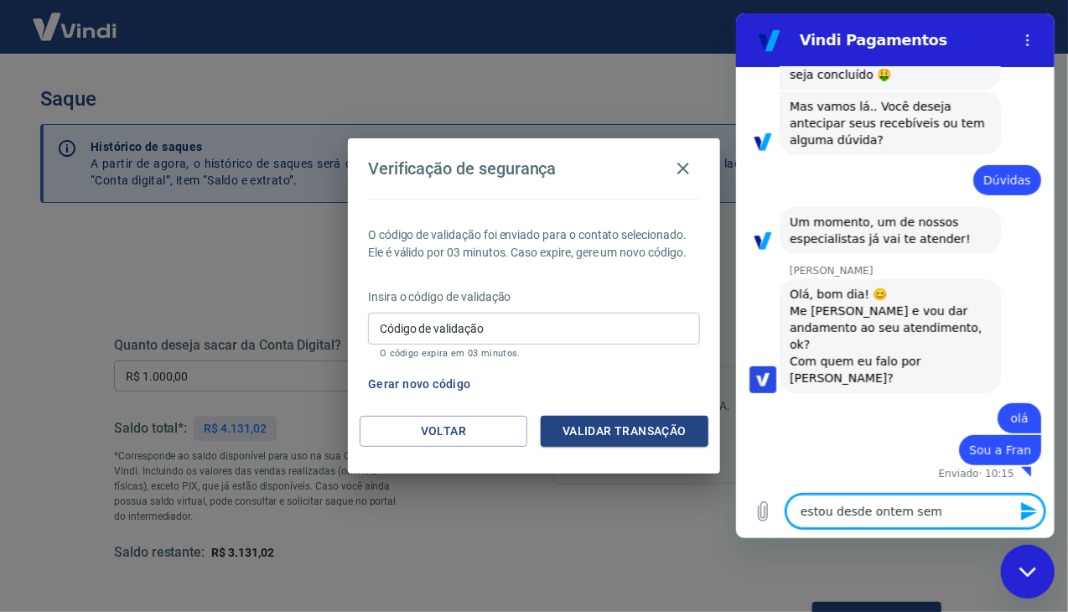
type textarea "estou desde ontem sem r"
type textarea "x"
type textarea "estou desde ontem sem re"
type textarea "x"
type textarea "estou desde ontem sem rec"
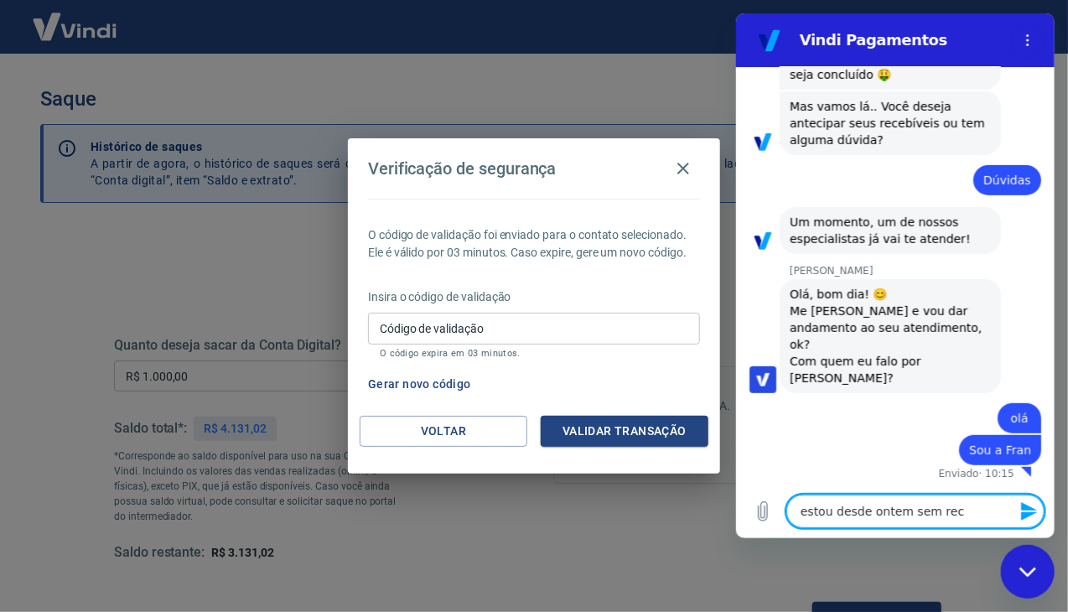
type textarea "x"
type textarea "estou desde ontem sem rece"
type textarea "x"
type textarea "estou desde ontem sem receb"
type textarea "x"
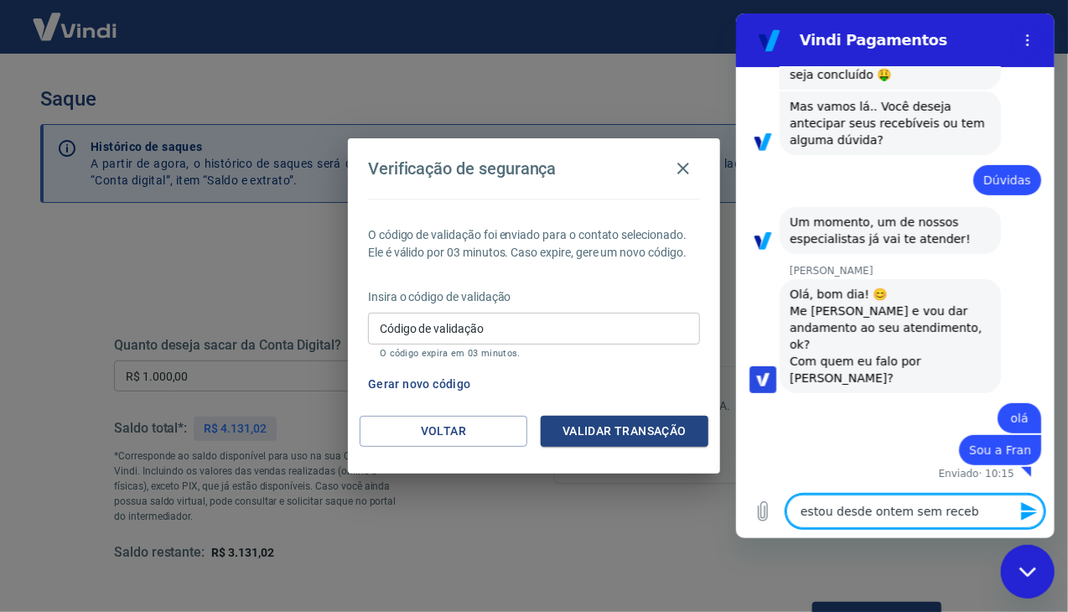
type textarea "estou desde ontem sem recebe"
type textarea "x"
type textarea "estou desde ontem sem receber"
type textarea "x"
type textarea "estou desde ontem sem receber"
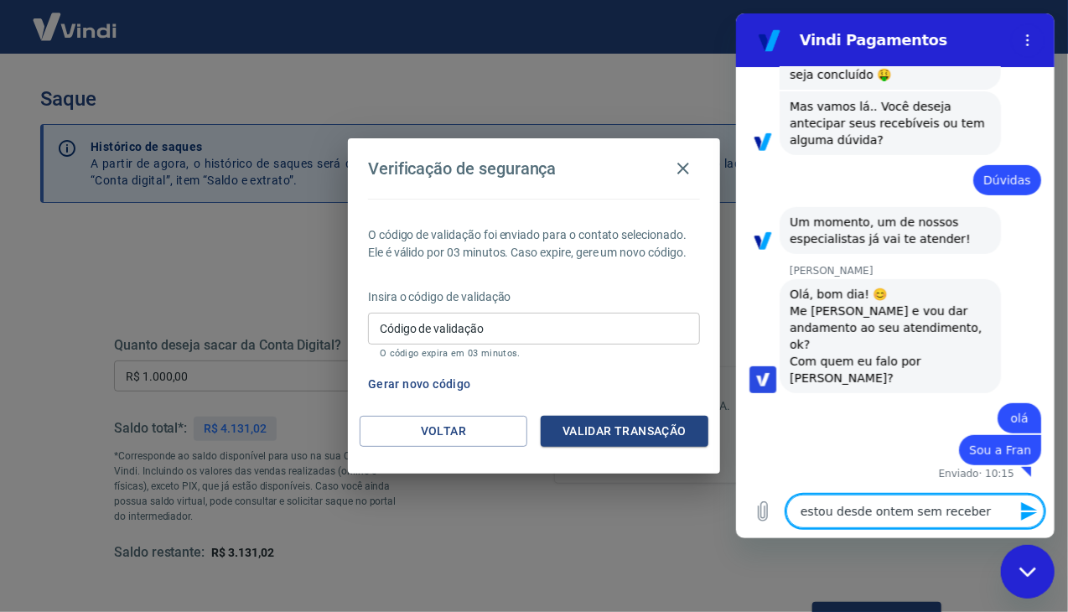
type textarea "x"
type textarea "estou desde ontem sem receber o"
type textarea "x"
type textarea "estou desde ontem sem receber os"
type textarea "x"
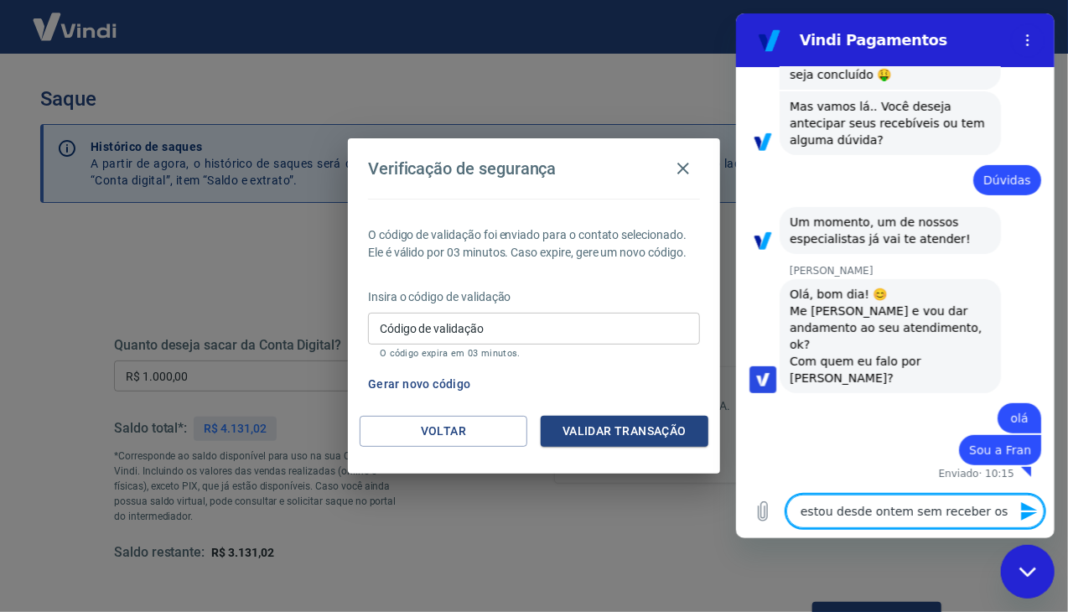
type textarea "estou desde ontem sem receber os"
type textarea "x"
type textarea "estou desde ontem sem receber os c"
type textarea "x"
type textarea "estou desde ontem sem receber os có"
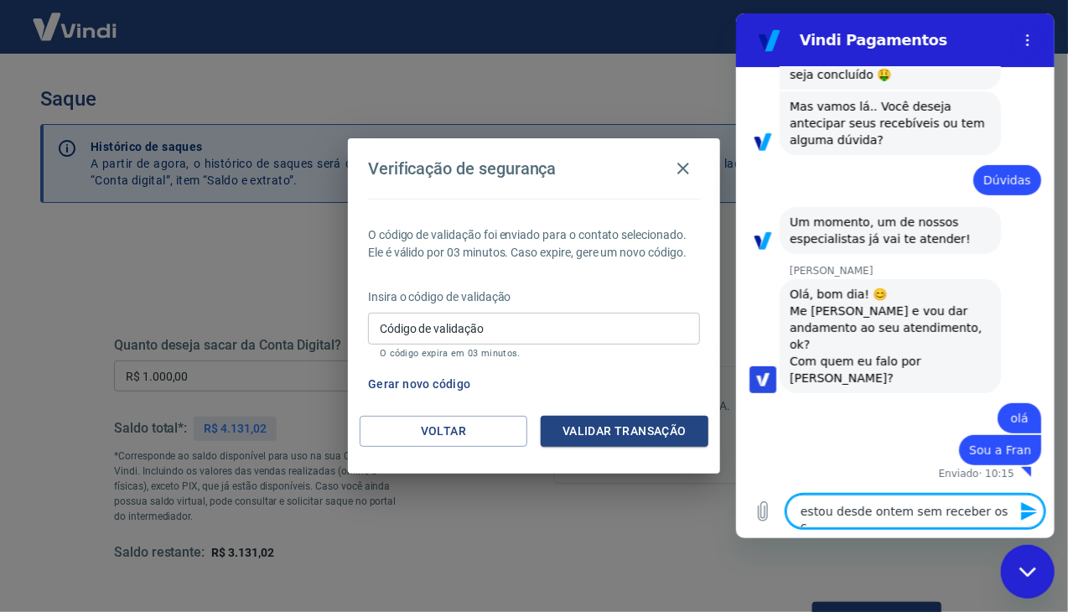
type textarea "x"
type textarea "estou desde ontem sem receber os cód"
type textarea "x"
type textarea "estou desde ontem sem receber os códi"
type textarea "x"
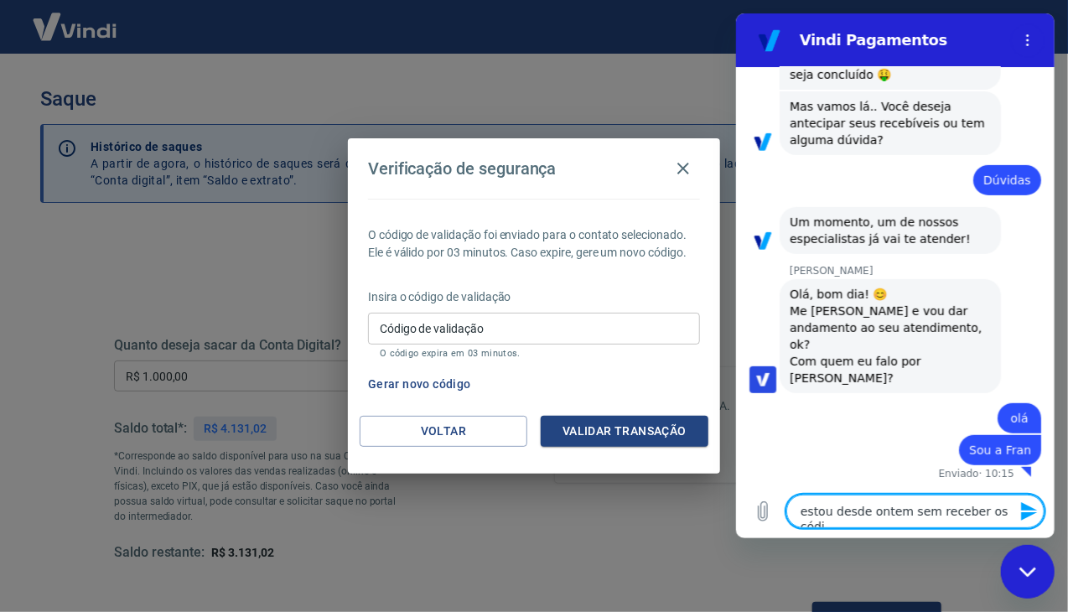
type textarea "estou desde ontem sem receber os códig"
type textarea "x"
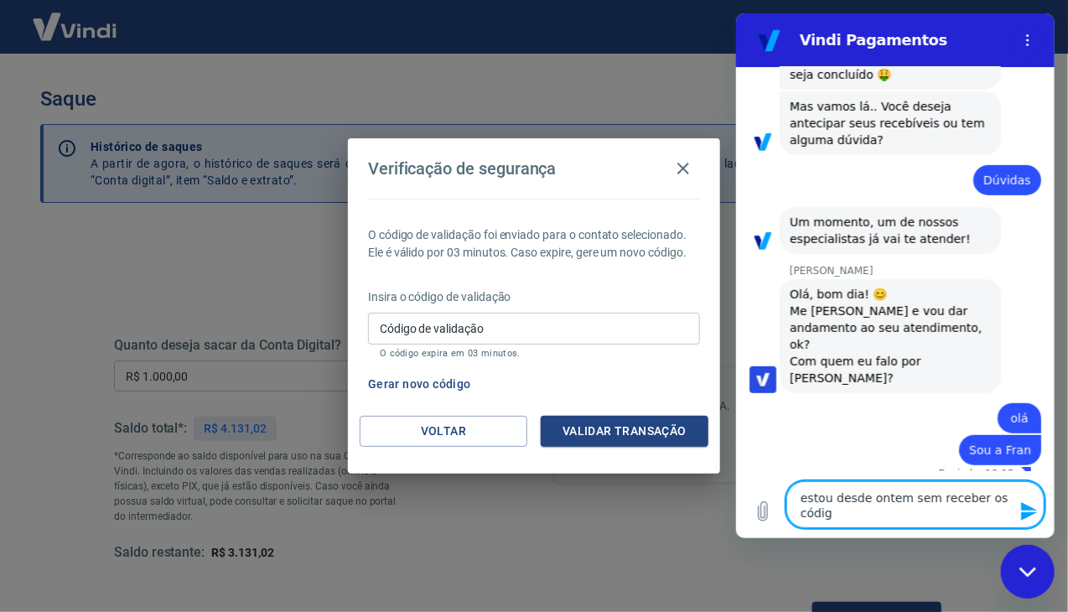
scroll to position [306, 0]
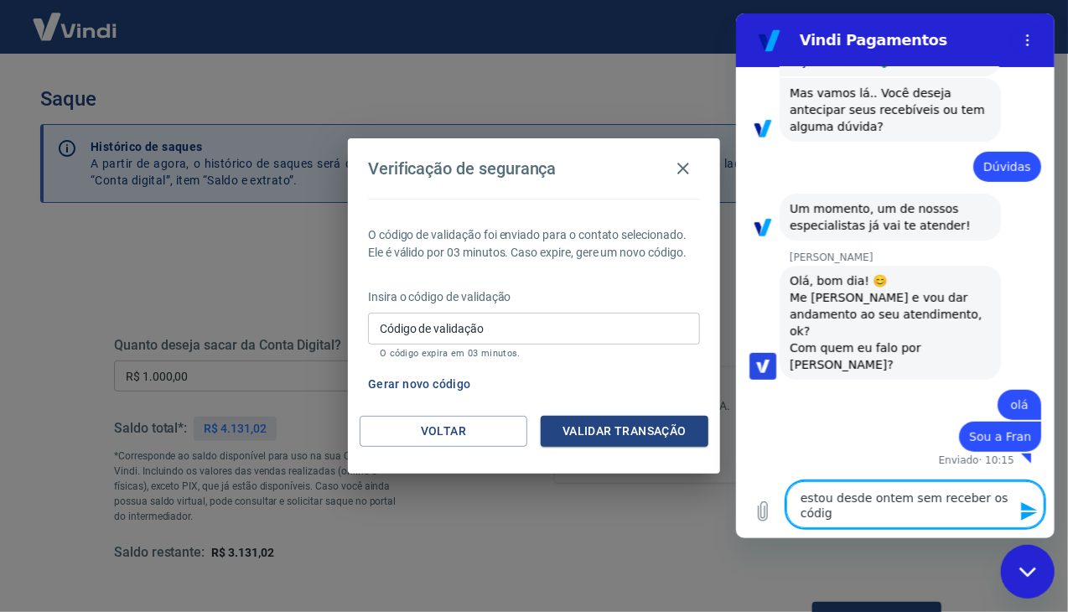
type textarea "estou desde ontem sem receber os código"
type textarea "x"
type textarea "estou desde ontem sem receber os códigos"
type textarea "x"
type textarea "estou desde ontem sem receber os códigos"
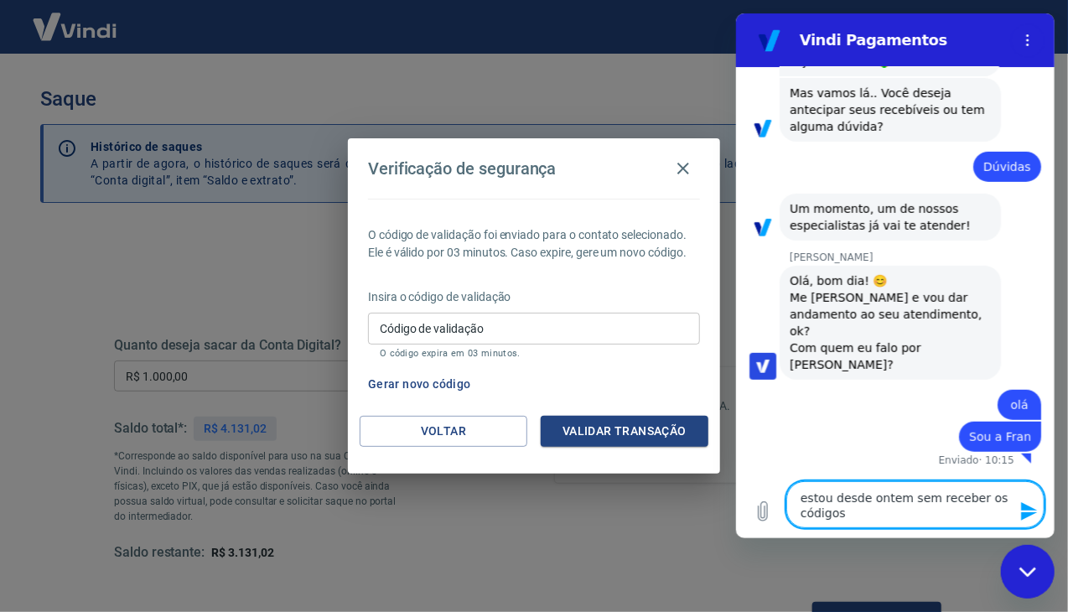
type textarea "x"
type textarea "estou desde ontem sem receber os códigos d"
type textarea "x"
type textarea "estou desde ontem sem receber os códigos de"
type textarea "x"
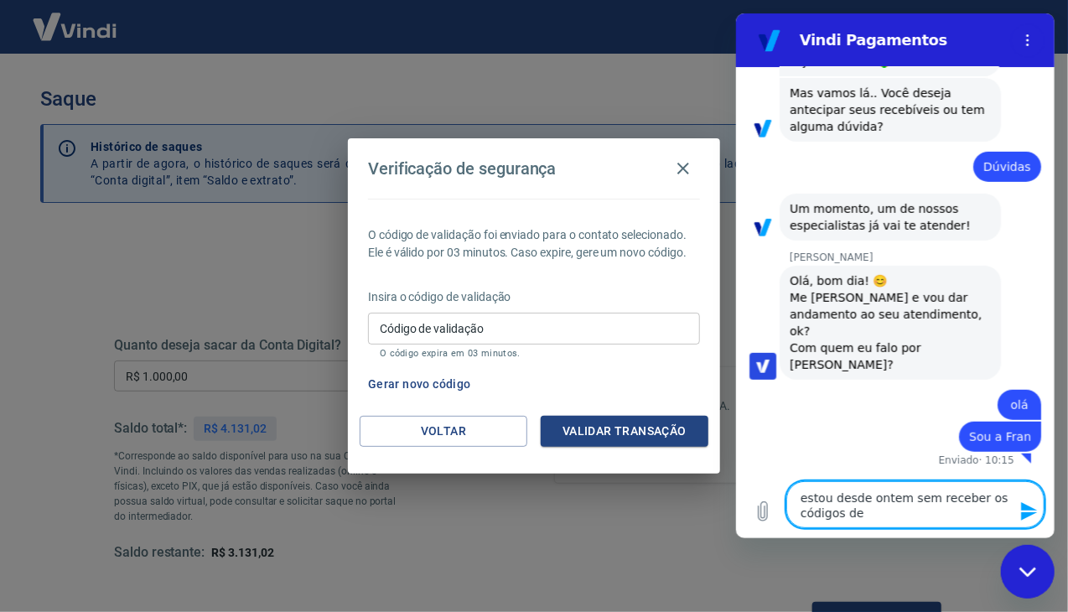
type textarea "estou desde ontem sem receber os códigos de"
type textarea "x"
type textarea "estou desde ontem sem receber os códigos de v"
type textarea "x"
type textarea "estou desde ontem sem receber os códigos de va"
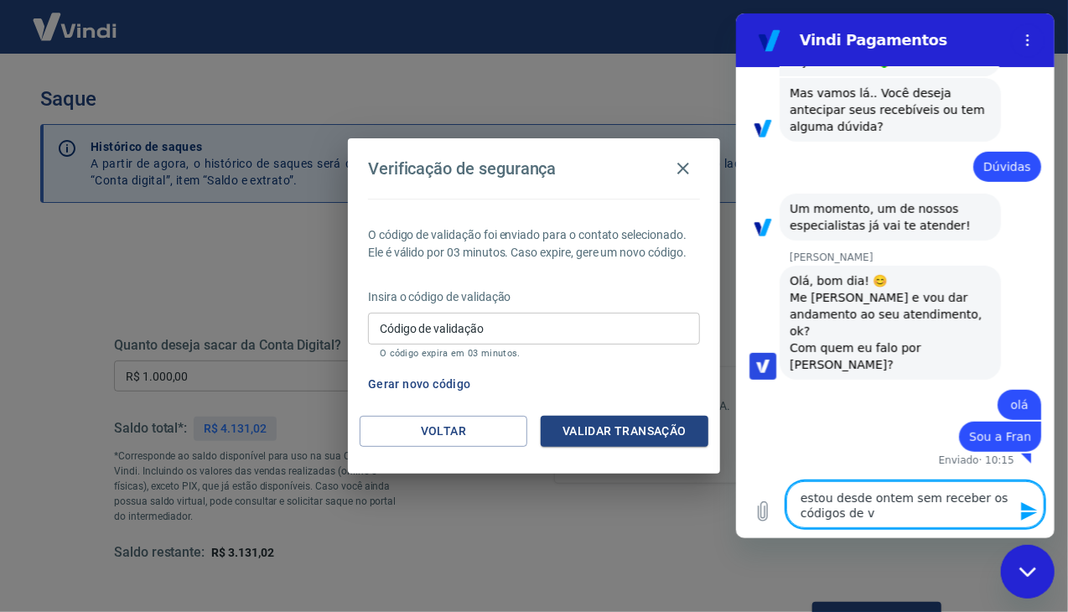
type textarea "x"
type textarea "estou desde ontem sem receber os códigos de val"
type textarea "x"
type textarea "estou desde ontem sem receber os códigos de vali"
type textarea "x"
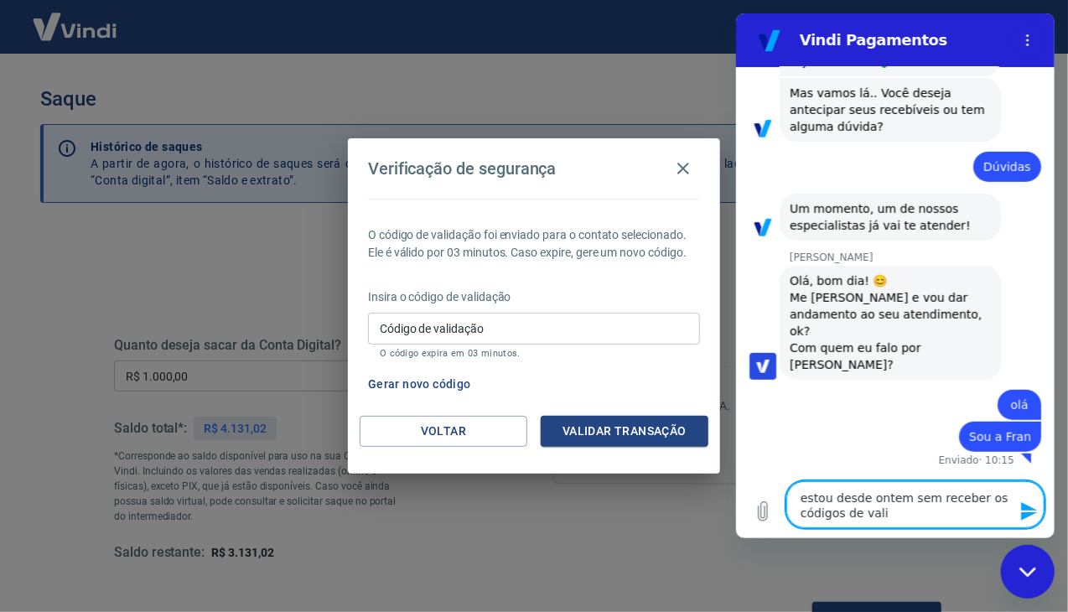
type textarea "estou desde ontem sem receber os códigos de valid"
type textarea "x"
type textarea "estou desde ontem sem receber os códigos de valida"
type textarea "x"
type textarea "estou desde ontem sem receber os códigos de validaç"
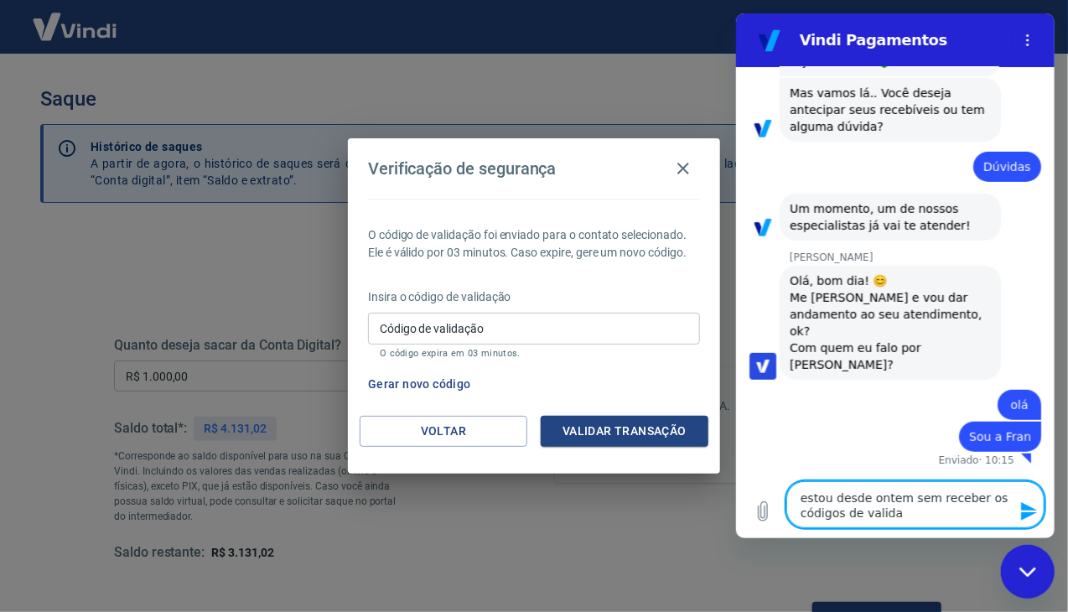
type textarea "x"
type textarea "estou desde ontem sem receber os códigos de validaça"
type textarea "x"
type textarea "estou desde ontem sem receber os códigos de validaçao"
type textarea "x"
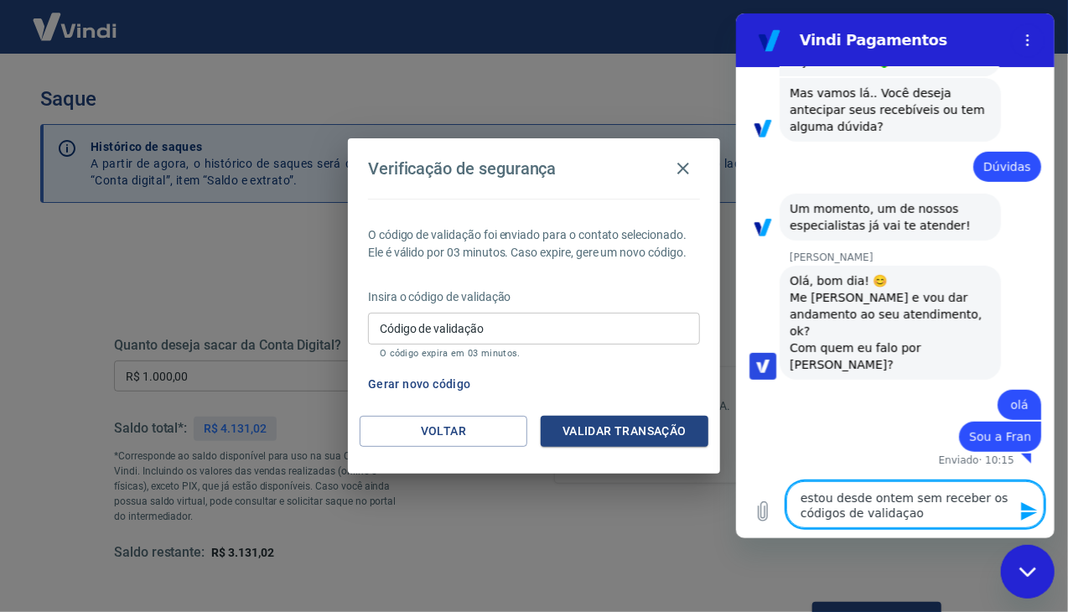
type textarea "estou desde ontem sem receber os códigos de validaçao"
type textarea "x"
type textarea "estou desde ontem sem receber os códigos de validaçao p"
type textarea "x"
type textarea "estou desde ontem sem receber os códigos de validaçao pa"
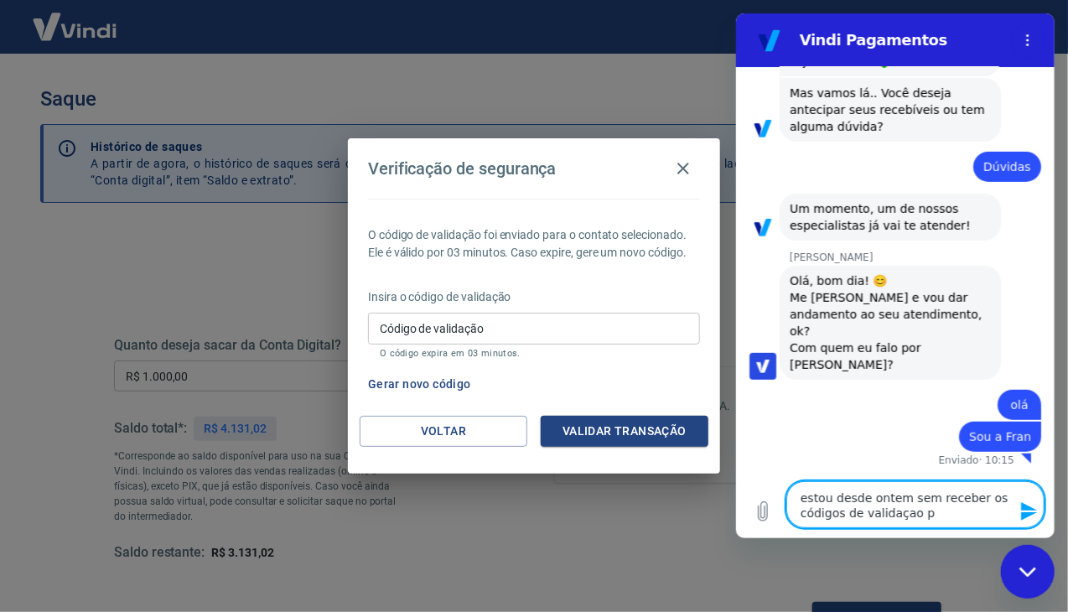
type textarea "x"
type textarea "estou desde ontem sem receber os códigos de validaçao par"
type textarea "x"
type textarea "estou desde ontem sem receber os códigos de validaçao para"
type textarea "x"
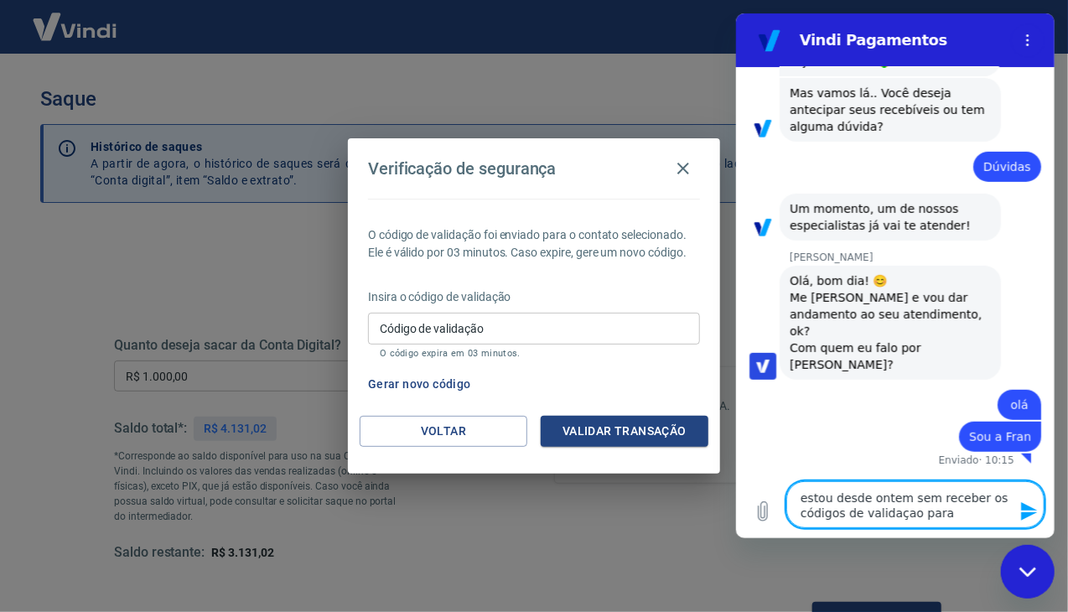
type textarea "estou desde ontem sem receber os códigos de validaçao para"
type textarea "x"
type textarea "estou desde ontem sem receber os códigos de validaçao para s"
type textarea "x"
type textarea "estou desde ontem sem receber os códigos de validaçao para sa"
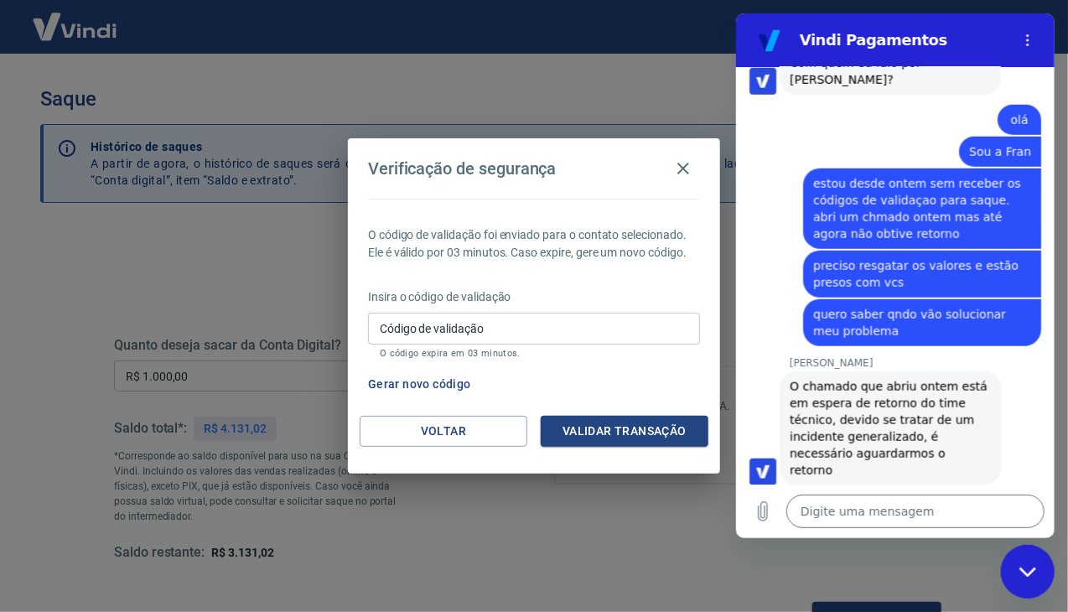
scroll to position [594, 0]
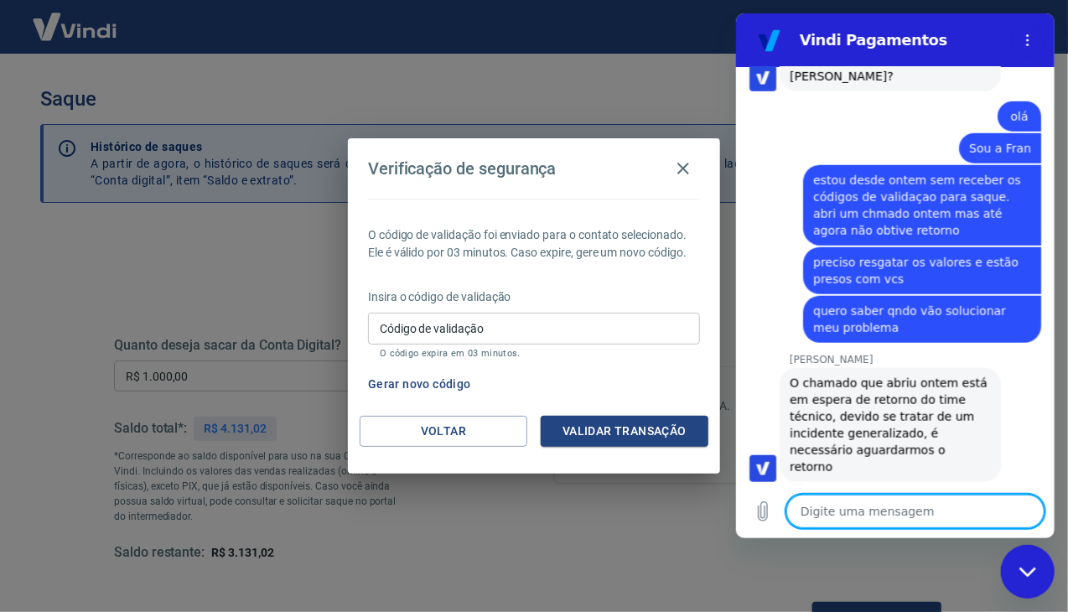
click at [829, 523] on textarea at bounding box center [914, 511] width 258 height 34
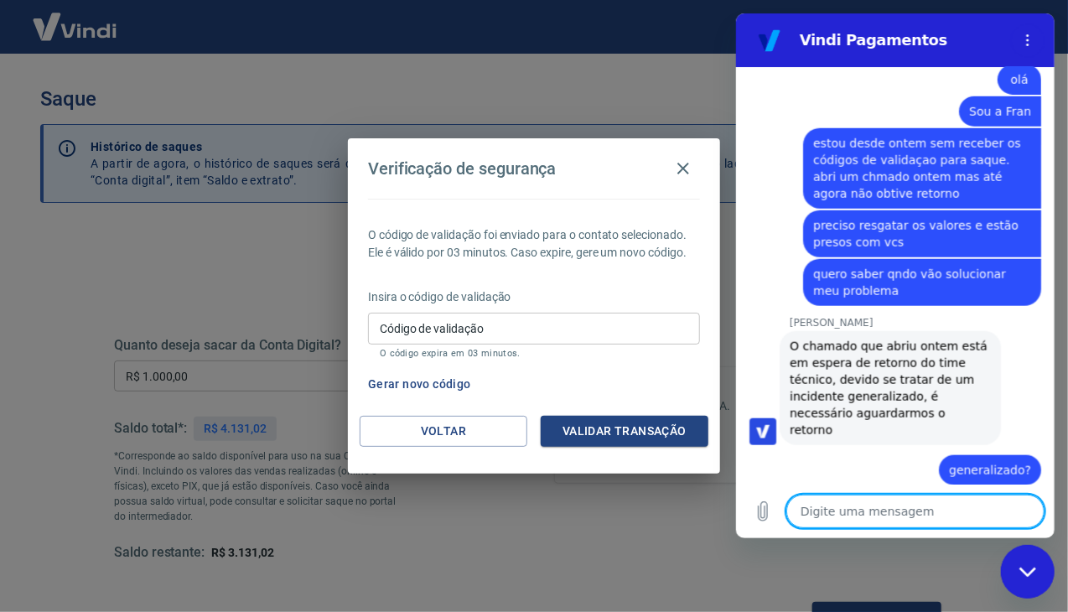
scroll to position [634, 0]
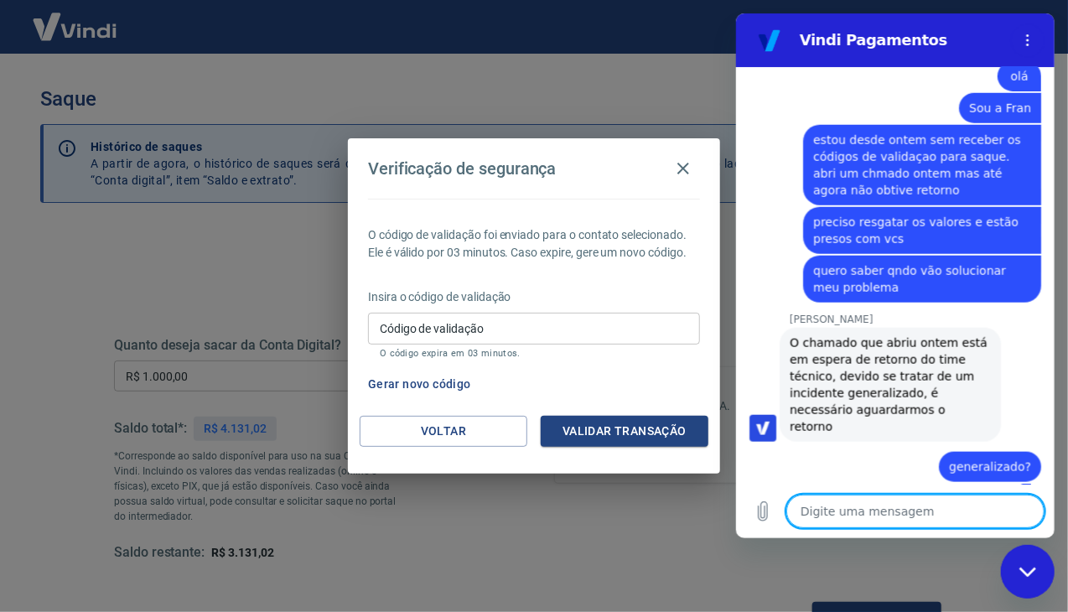
click at [862, 527] on textarea at bounding box center [914, 511] width 258 height 34
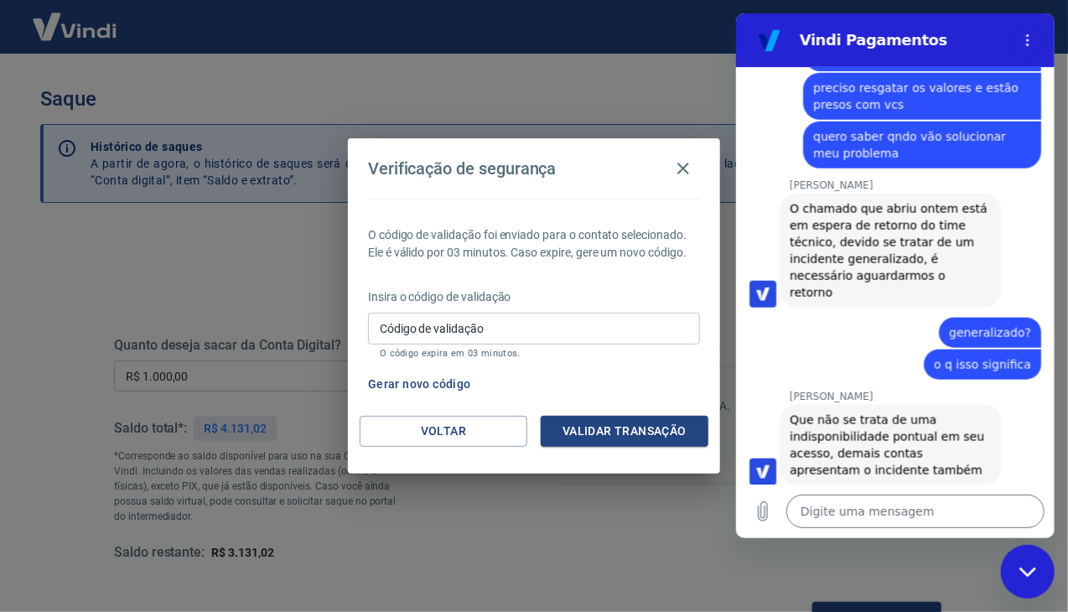
scroll to position [772, 0]
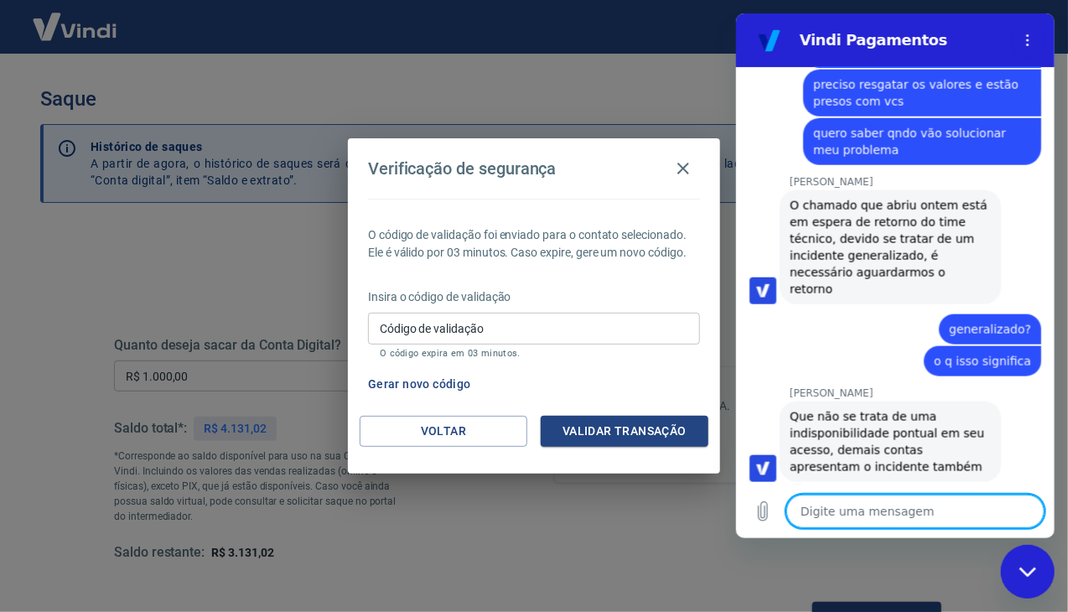
click at [834, 516] on textarea at bounding box center [914, 511] width 258 height 34
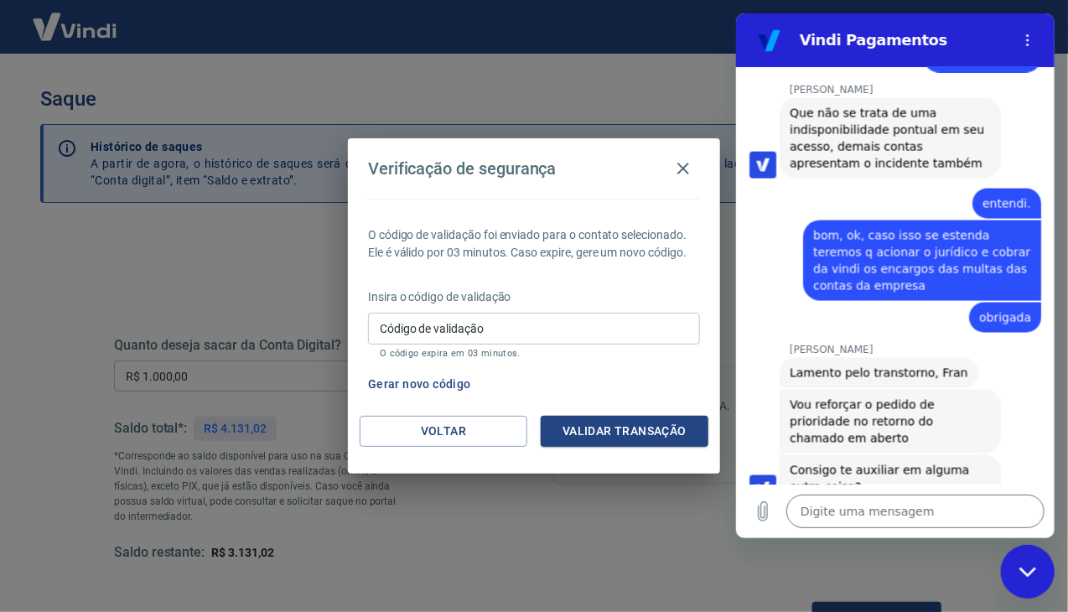
scroll to position [1078, 0]
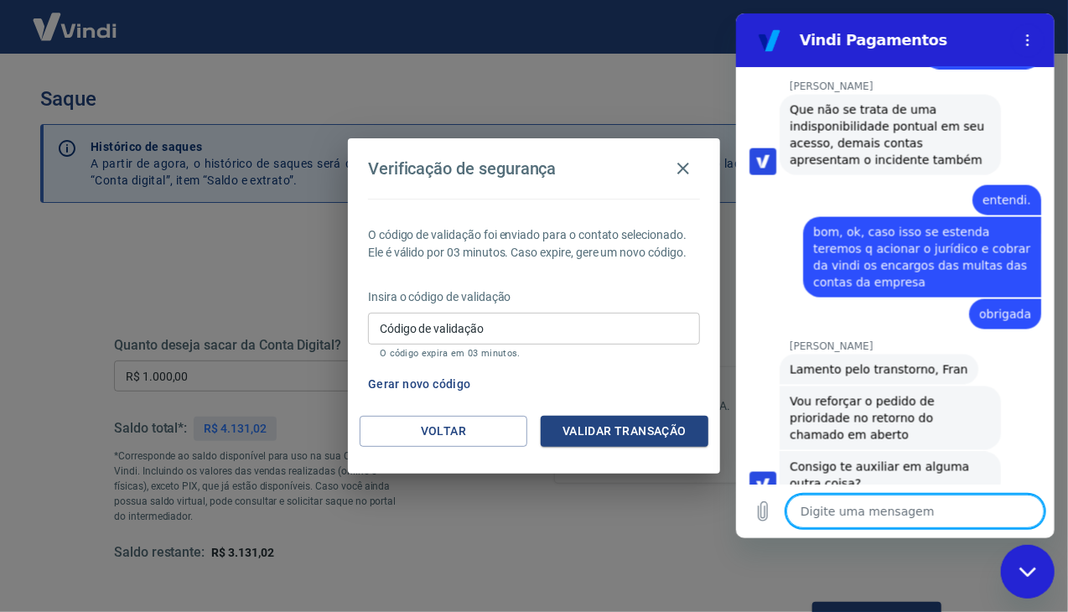
click at [814, 510] on textarea at bounding box center [914, 511] width 258 height 34
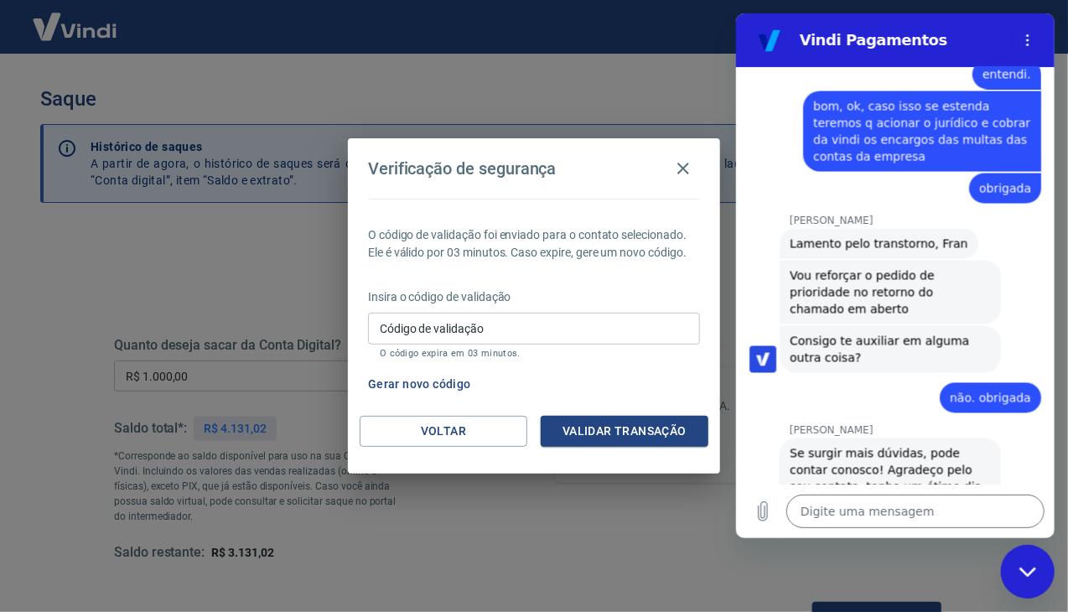
scroll to position [1207, 0]
